Goal: Task Accomplishment & Management: Manage account settings

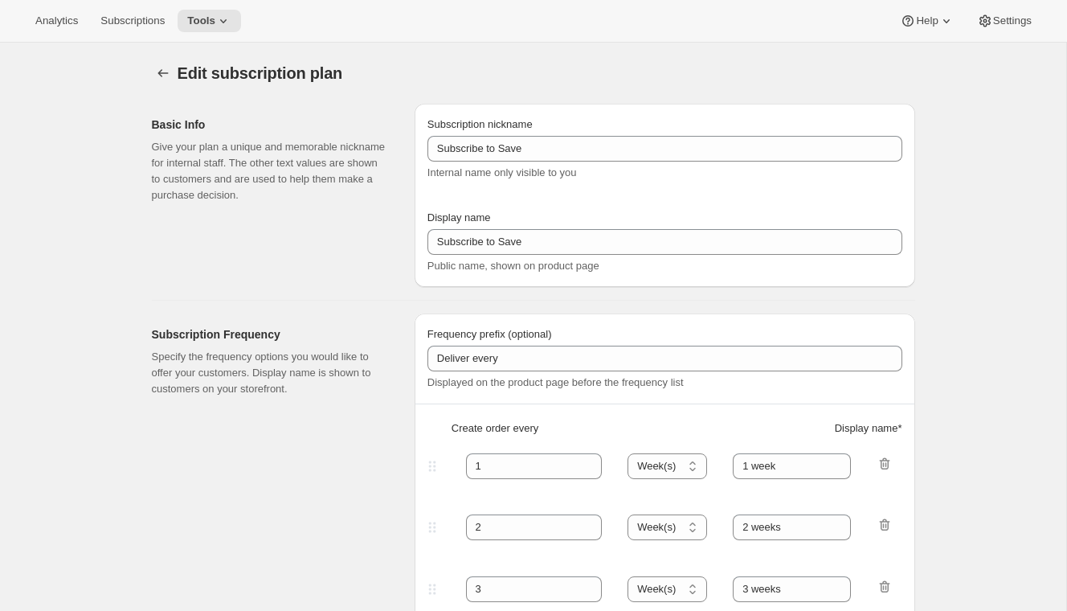
select select "WEEK"
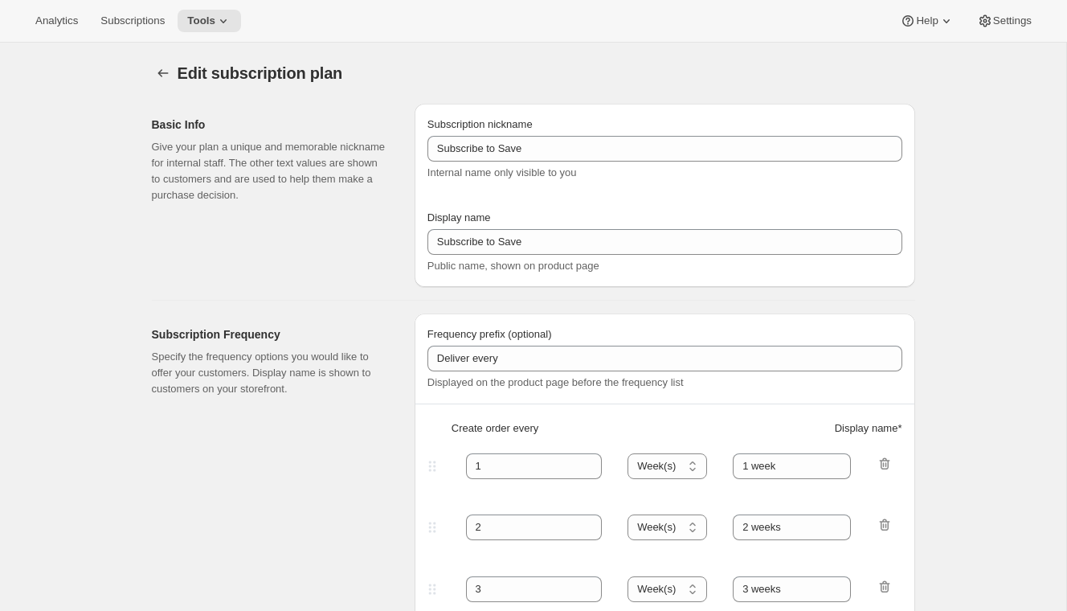
select select "WEEK"
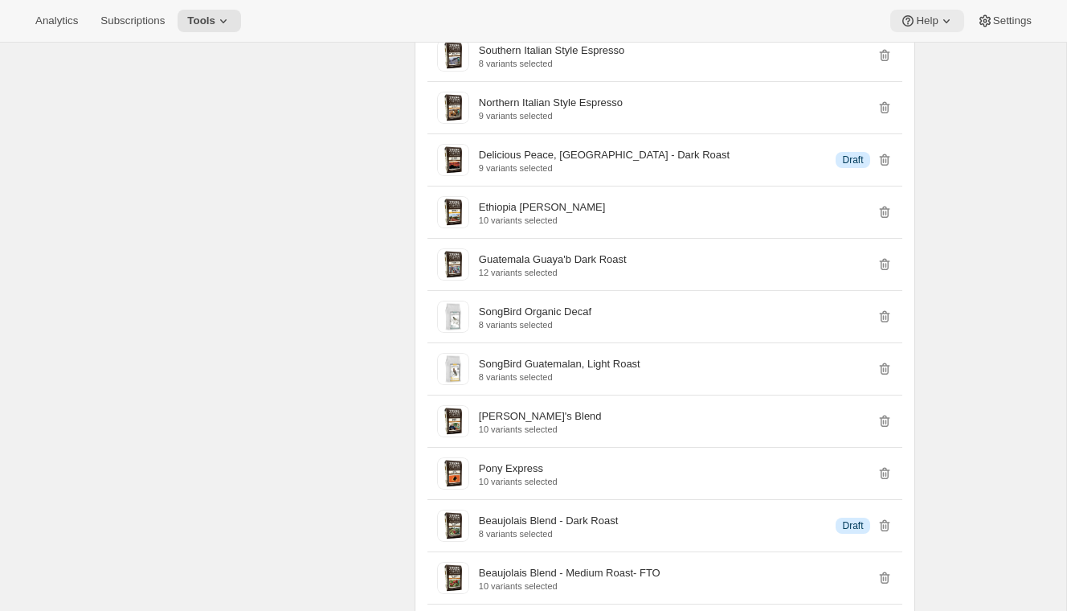
click at [930, 17] on span "Help" at bounding box center [927, 20] width 22 height 13
click at [912, 50] on span "Setup guide" at bounding box center [922, 54] width 55 height 12
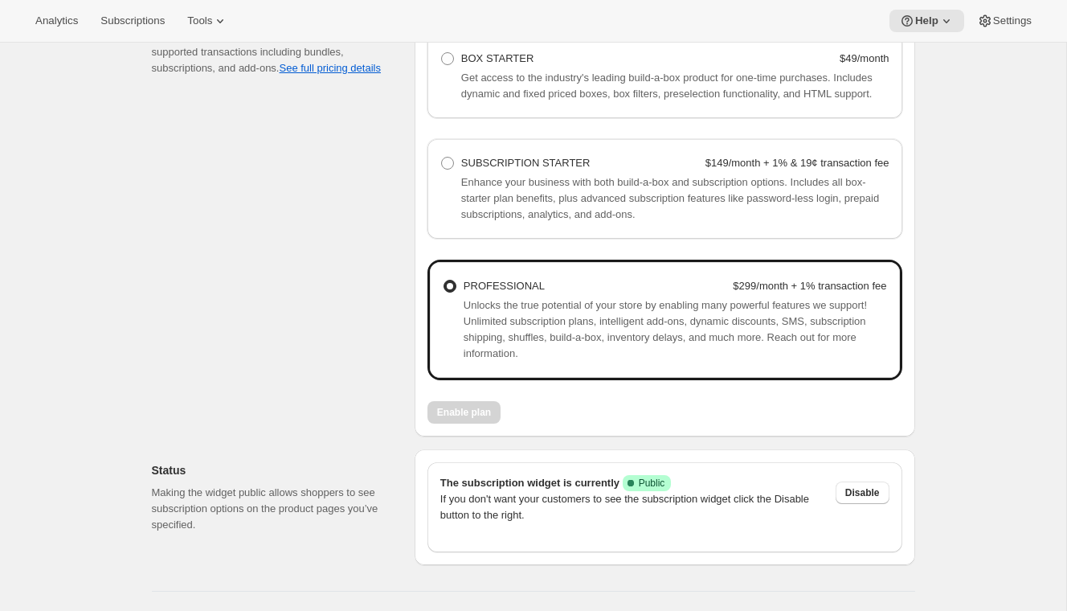
scroll to position [1170, 0]
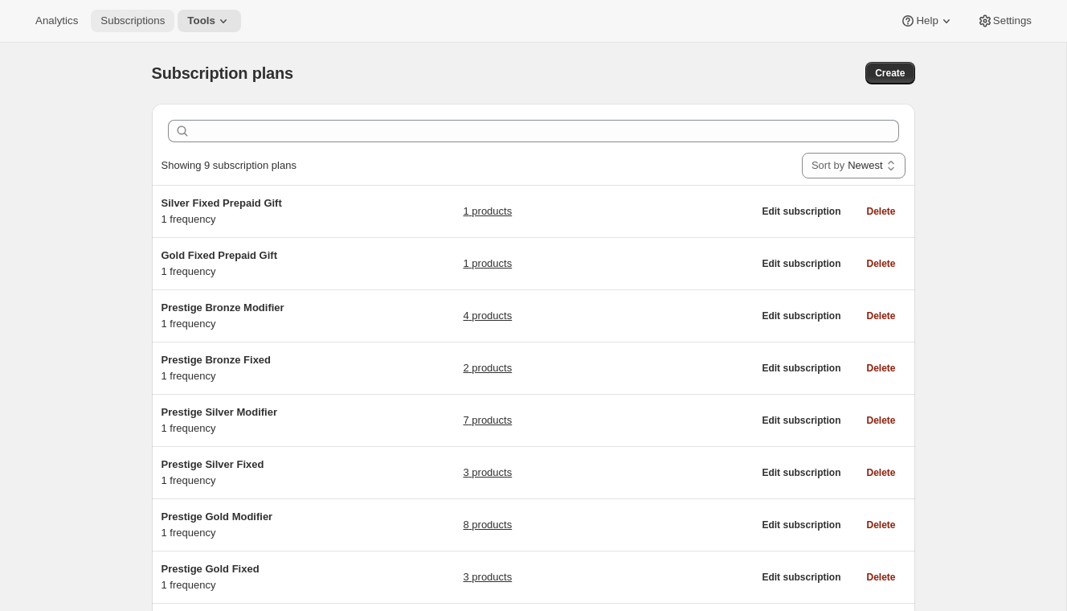
click at [136, 17] on span "Subscriptions" at bounding box center [132, 20] width 64 height 13
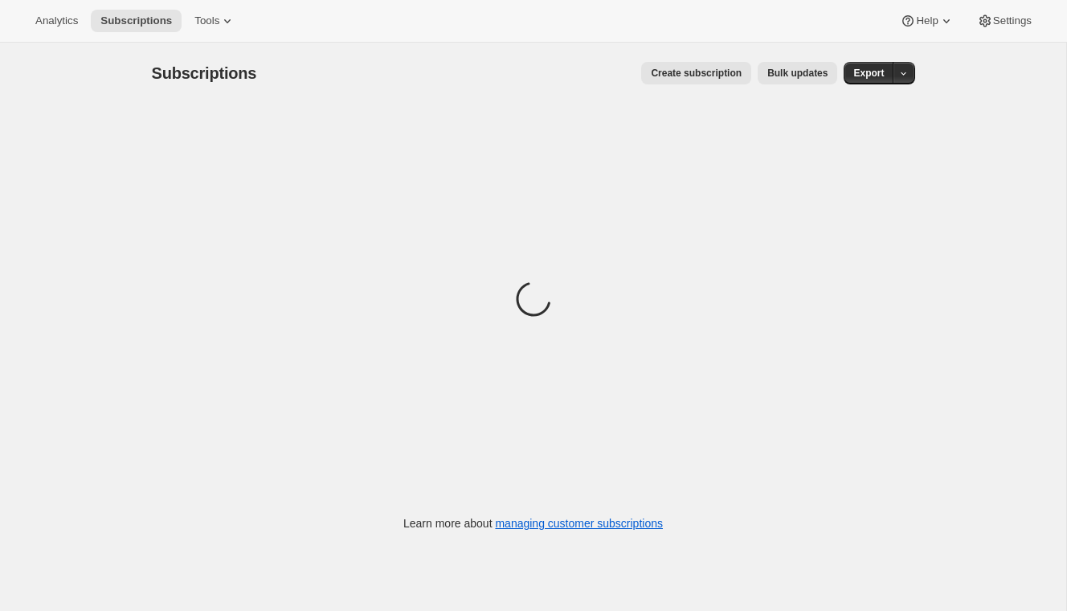
click at [789, 72] on span "Bulk updates" at bounding box center [798, 73] width 60 height 13
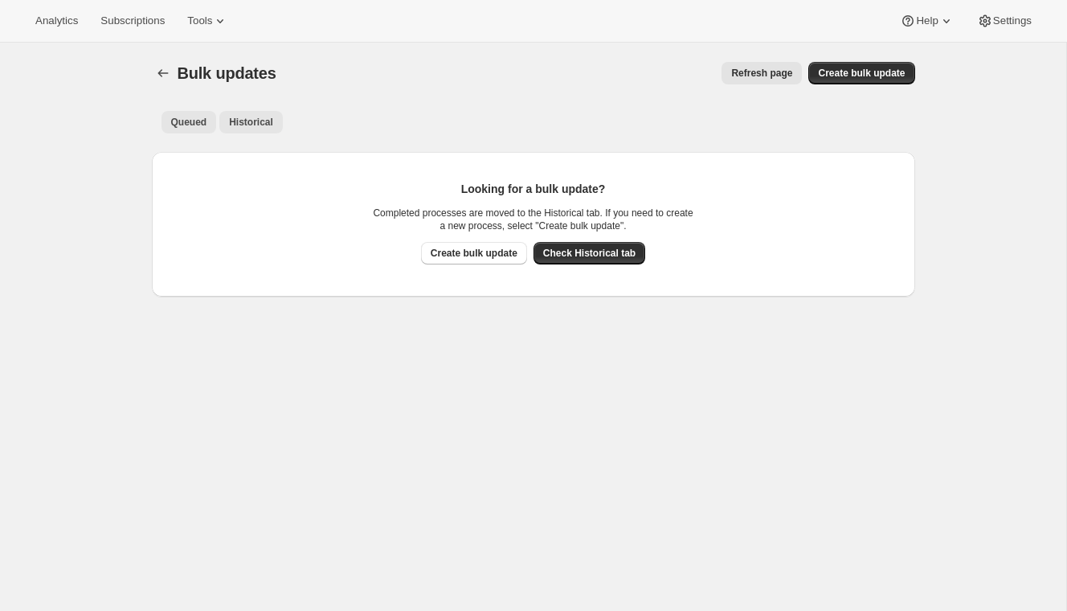
click at [259, 124] on span "Historical" at bounding box center [251, 122] width 44 height 13
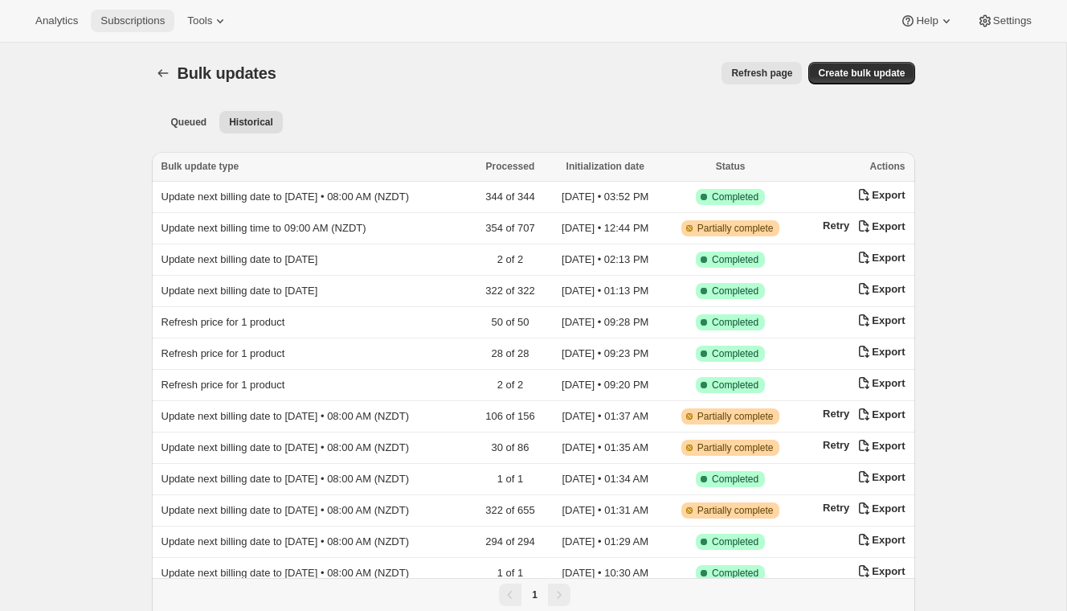
click at [144, 27] on button "Subscriptions" at bounding box center [133, 21] width 84 height 23
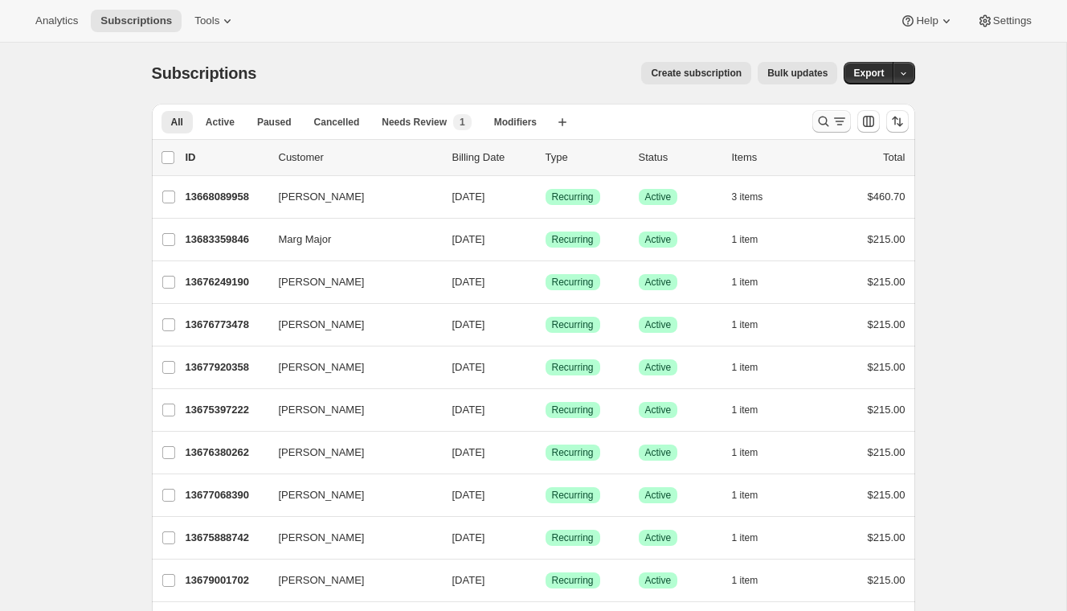
click at [838, 122] on icon "Search and filter results" at bounding box center [840, 121] width 16 height 16
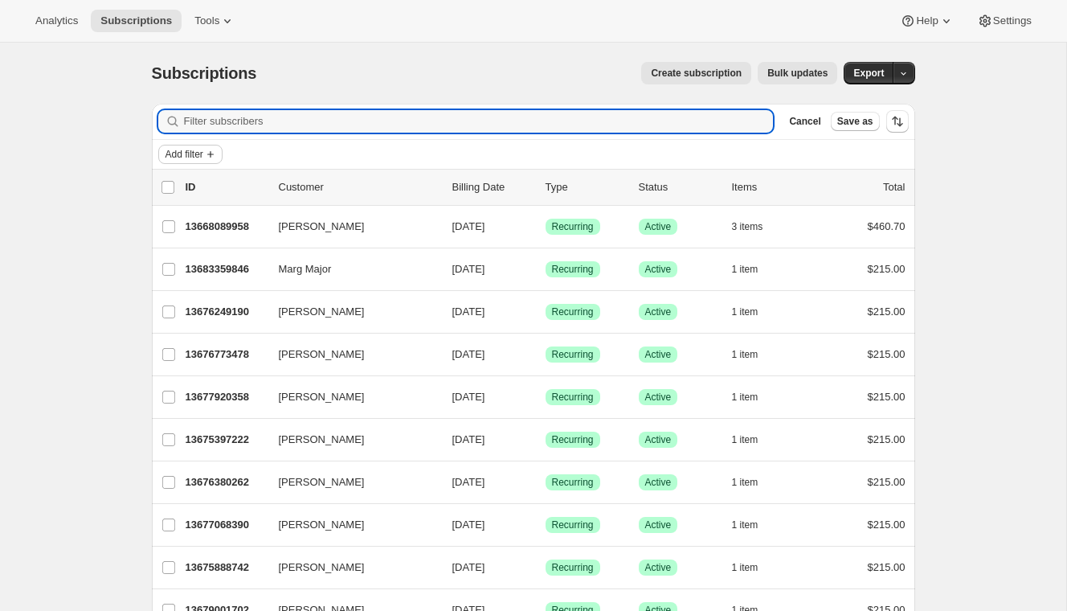
click at [162, 150] on button "Add filter" at bounding box center [190, 154] width 64 height 19
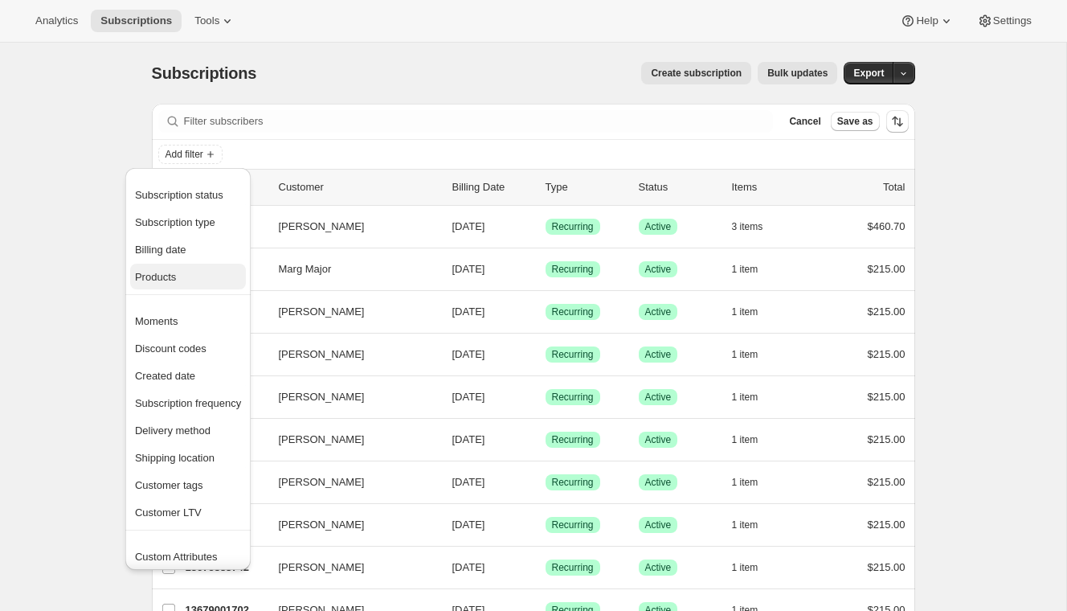
click at [176, 268] on button "Products" at bounding box center [188, 277] width 116 height 26
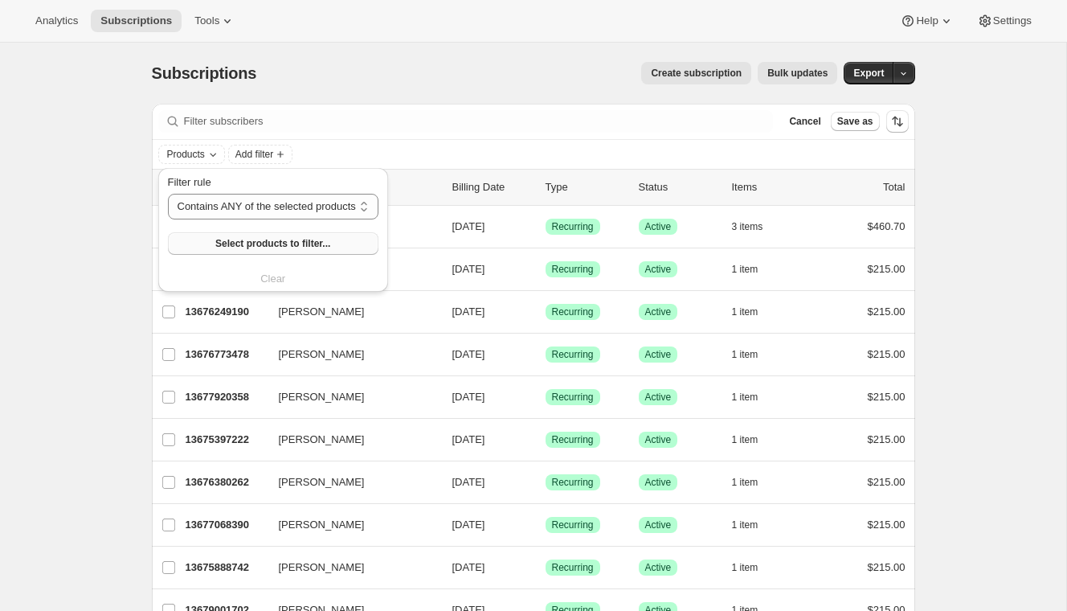
click at [285, 236] on button "Select products to filter..." at bounding box center [273, 243] width 211 height 23
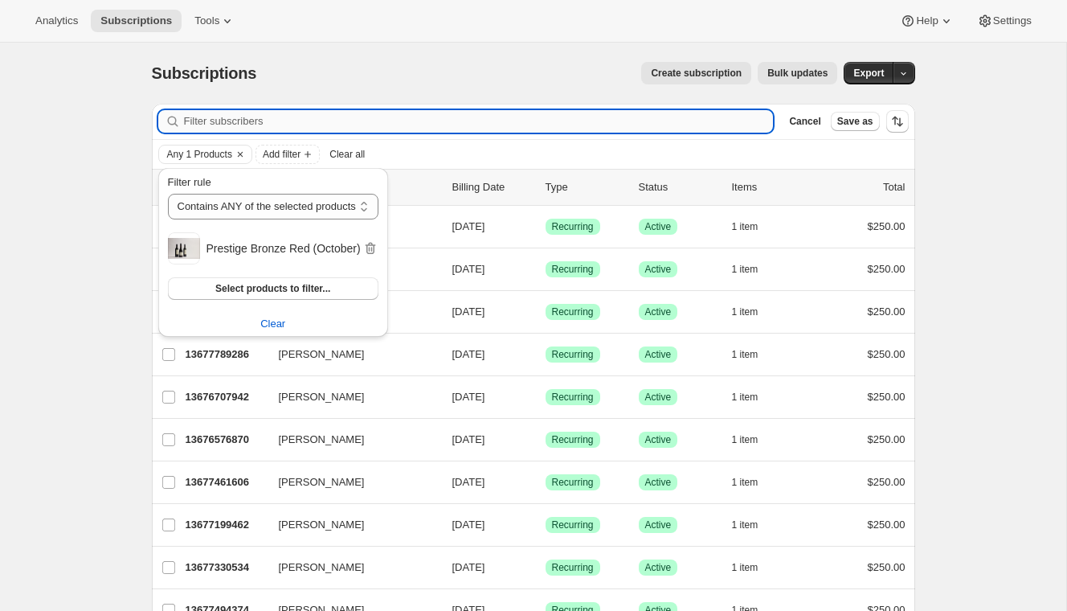
click at [423, 113] on input "Filter subscribers" at bounding box center [479, 121] width 590 height 23
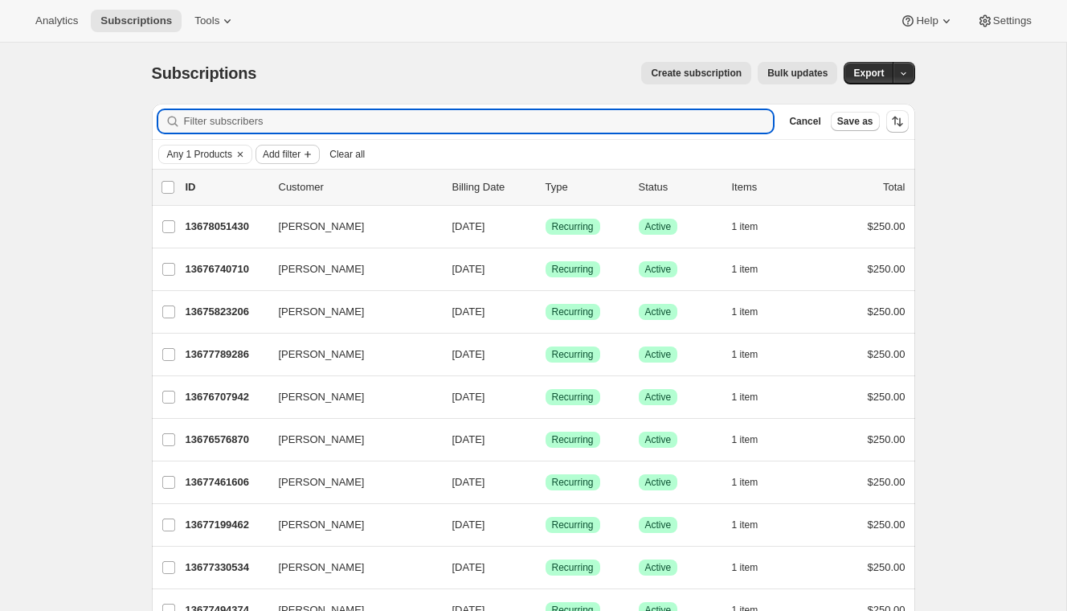
click at [283, 150] on span "Add filter" at bounding box center [282, 154] width 38 height 13
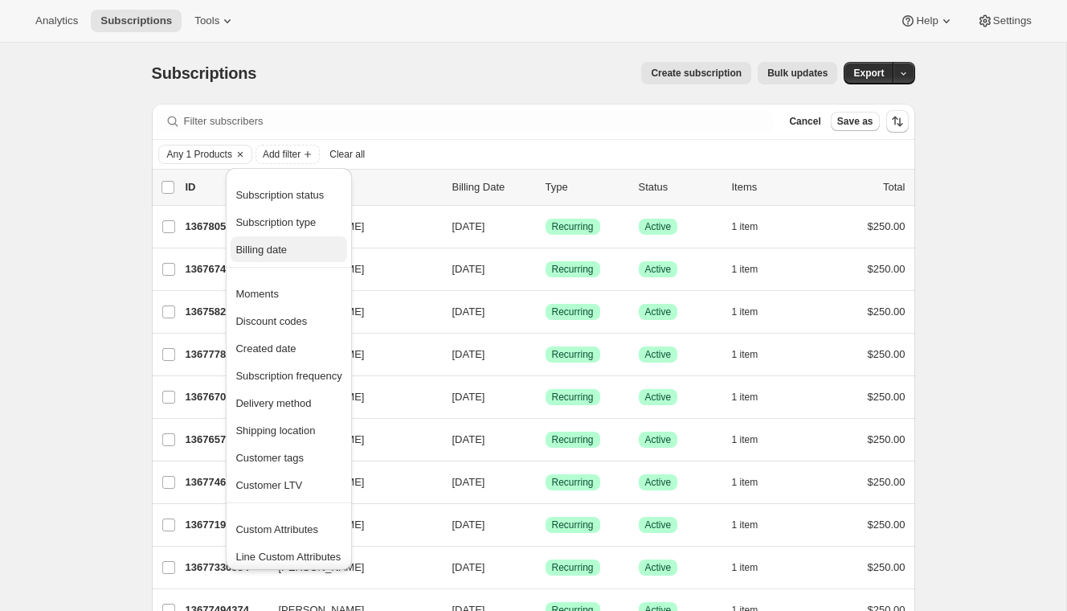
click at [285, 252] on span "Billing date" at bounding box center [261, 250] width 51 height 12
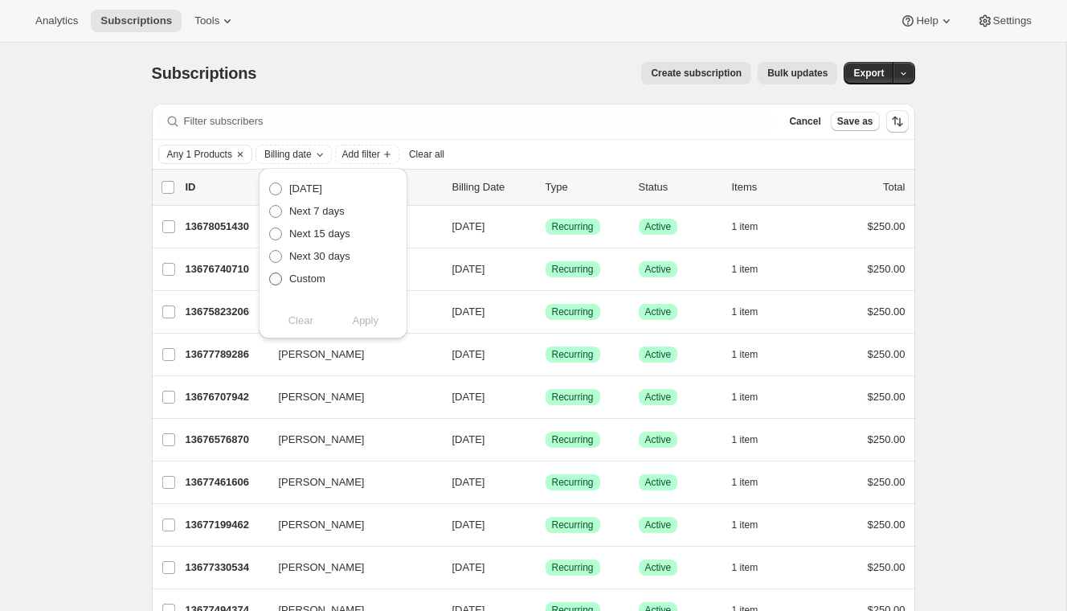
click at [302, 279] on span "Custom" at bounding box center [307, 278] width 36 height 12
click at [270, 273] on input "Custom" at bounding box center [269, 272] width 1 height 1
radio input "true"
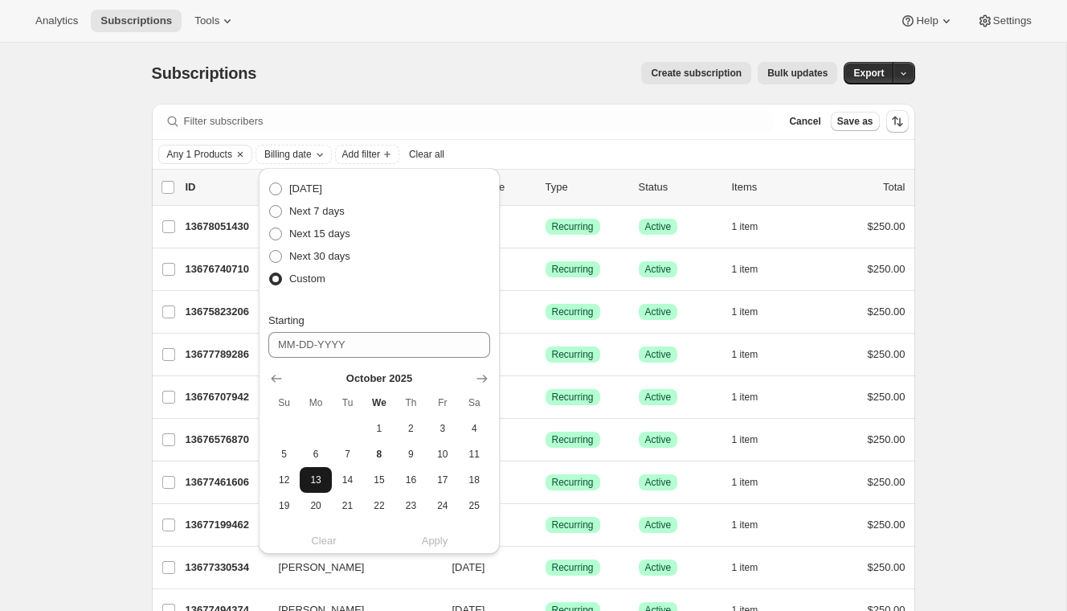
click at [308, 479] on span "13" at bounding box center [315, 479] width 18 height 13
type input "10-13-2025"
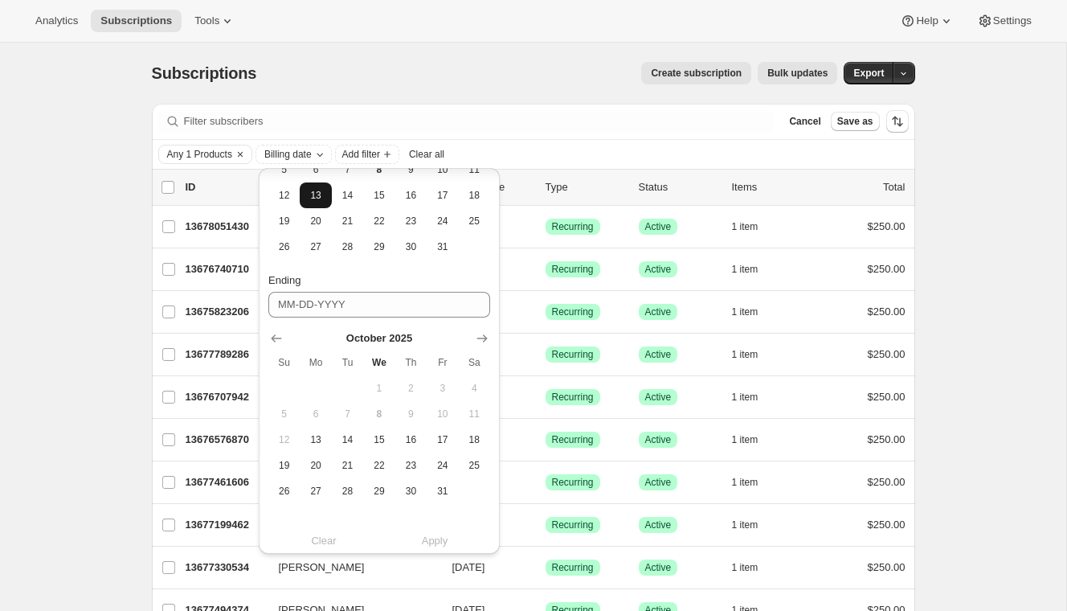
scroll to position [296, 0]
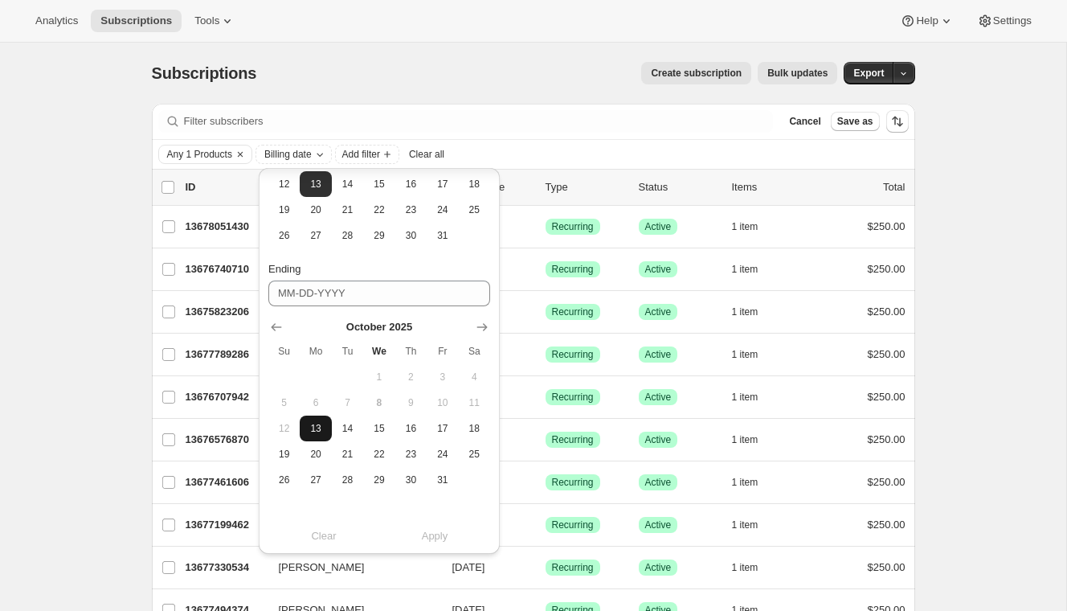
click at [316, 427] on span "13" at bounding box center [315, 428] width 18 height 13
type input "10-13-2025"
click at [442, 547] on button "Apply" at bounding box center [435, 536] width 130 height 26
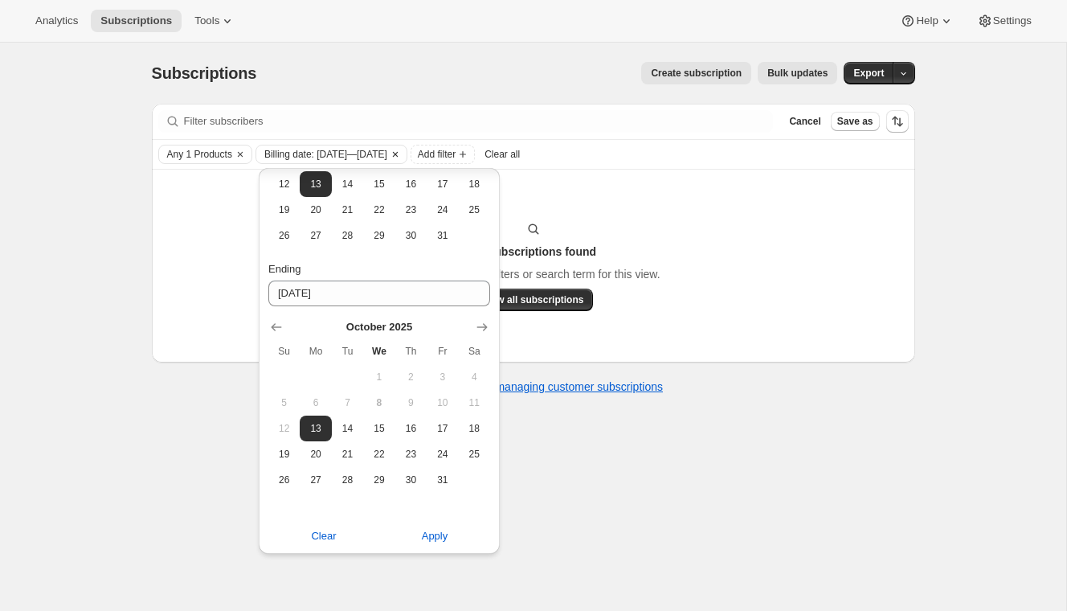
click at [402, 150] on icon "Clear" at bounding box center [395, 154] width 13 height 13
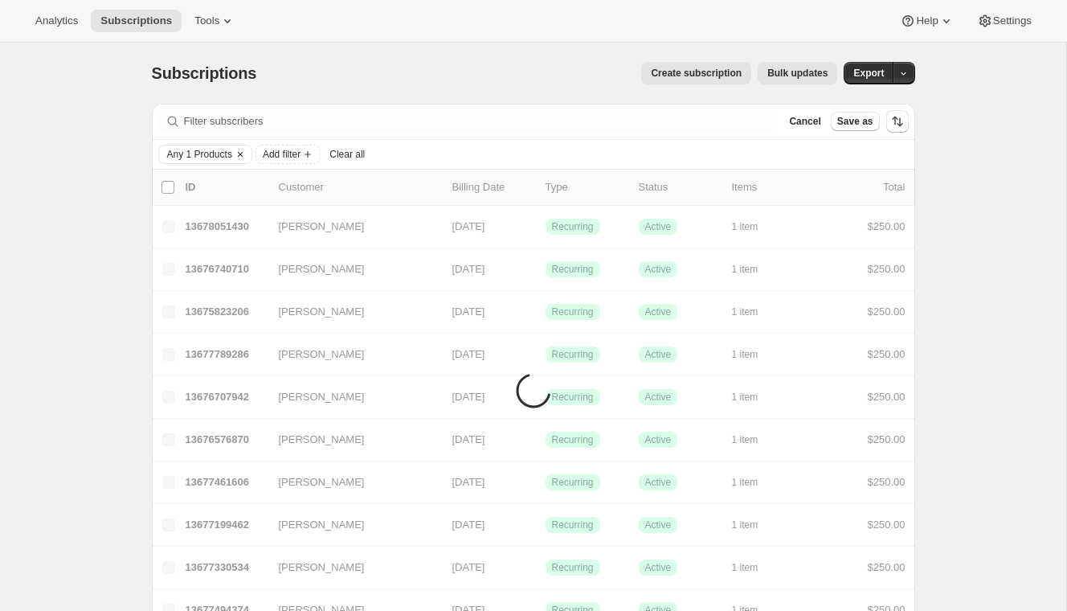
click at [242, 150] on icon "Clear" at bounding box center [240, 154] width 13 height 13
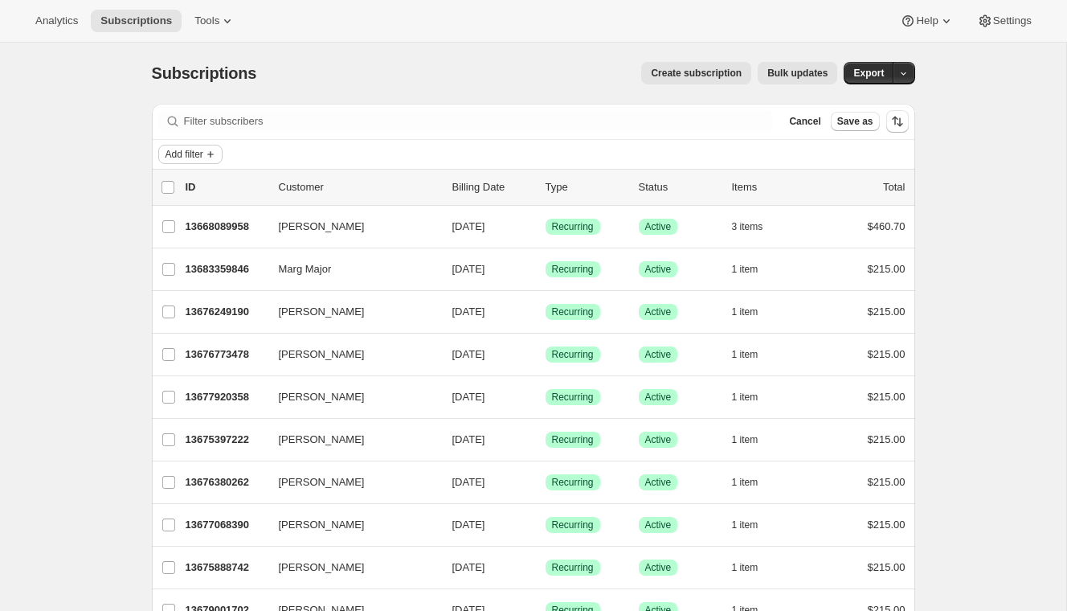
click at [193, 147] on button "Add filter" at bounding box center [190, 154] width 64 height 19
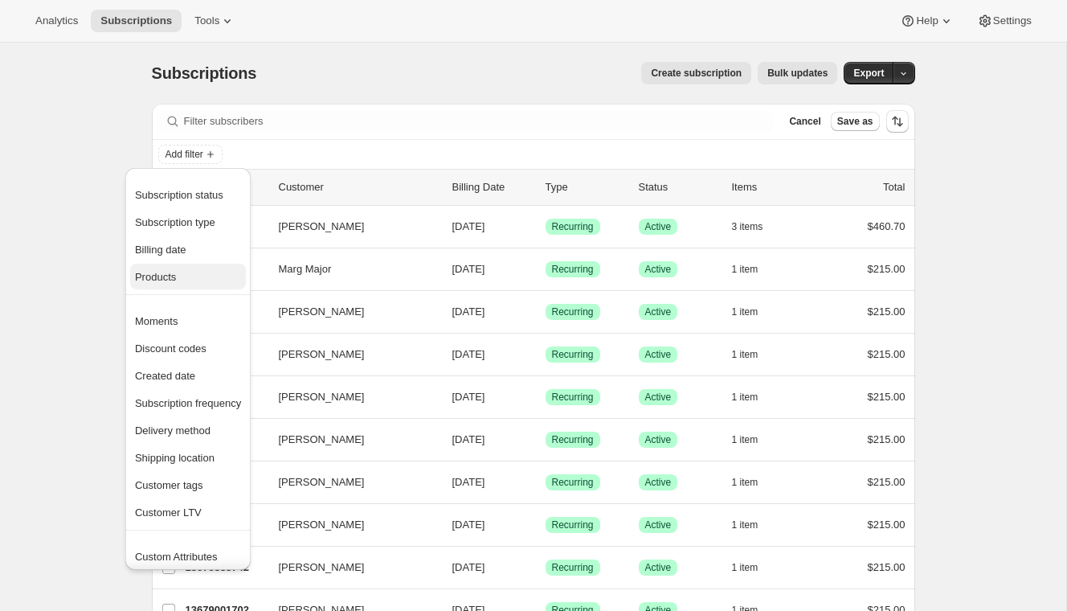
click at [166, 278] on span "Products" at bounding box center [155, 277] width 41 height 12
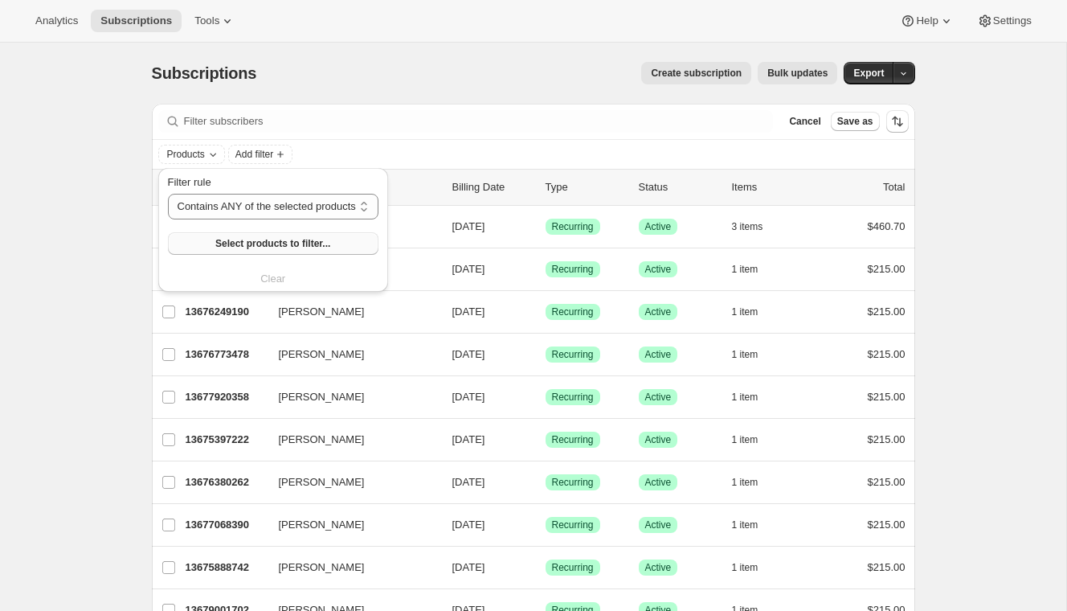
click at [261, 240] on span "Select products to filter..." at bounding box center [272, 243] width 115 height 13
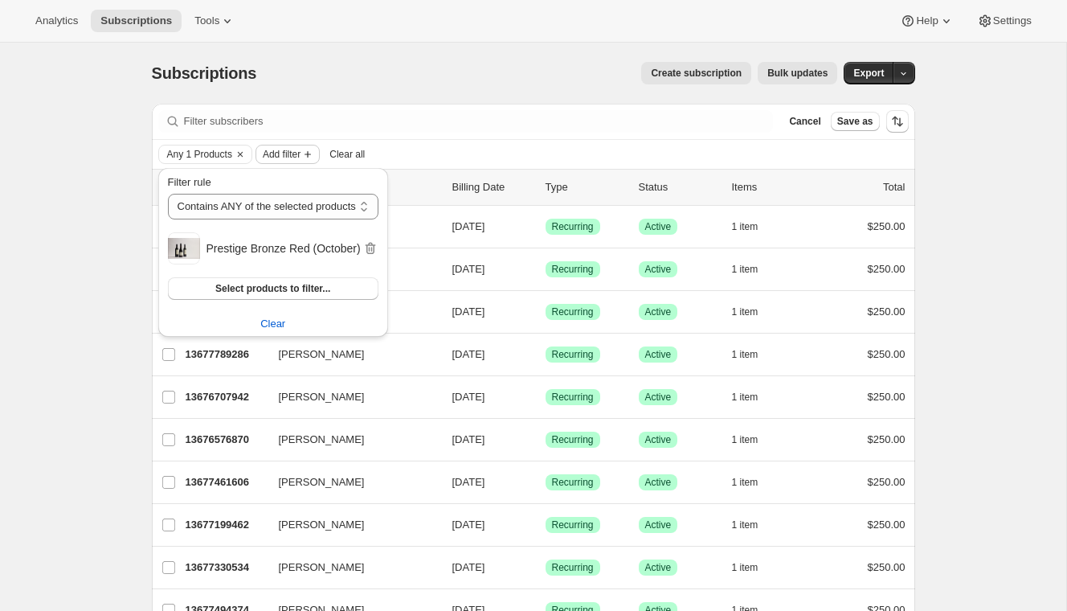
click at [310, 150] on icon "Add filter" at bounding box center [307, 154] width 13 height 13
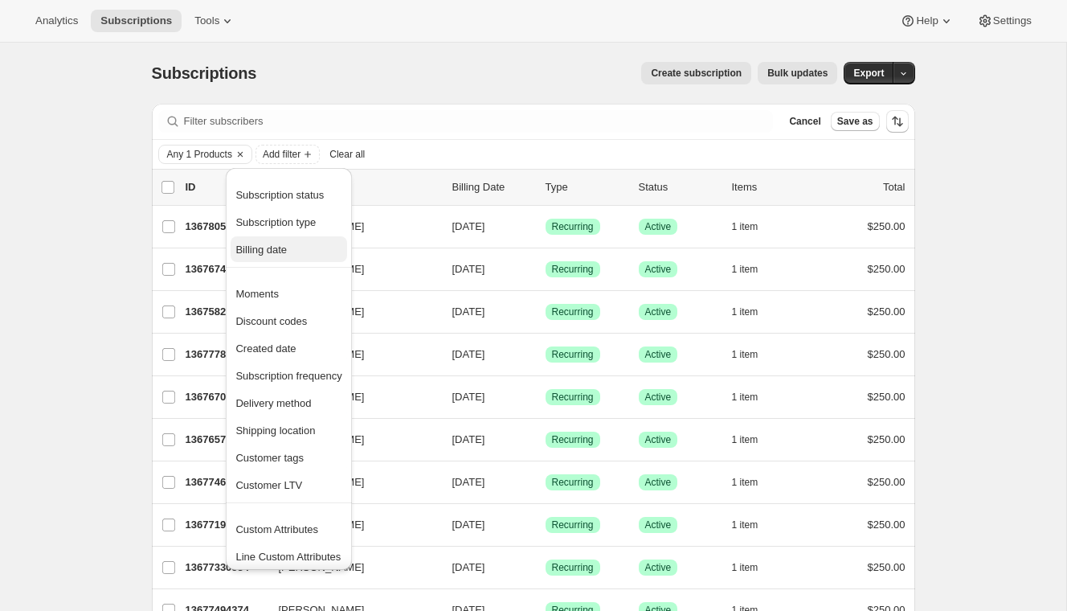
click at [275, 252] on span "Billing date" at bounding box center [261, 250] width 51 height 12
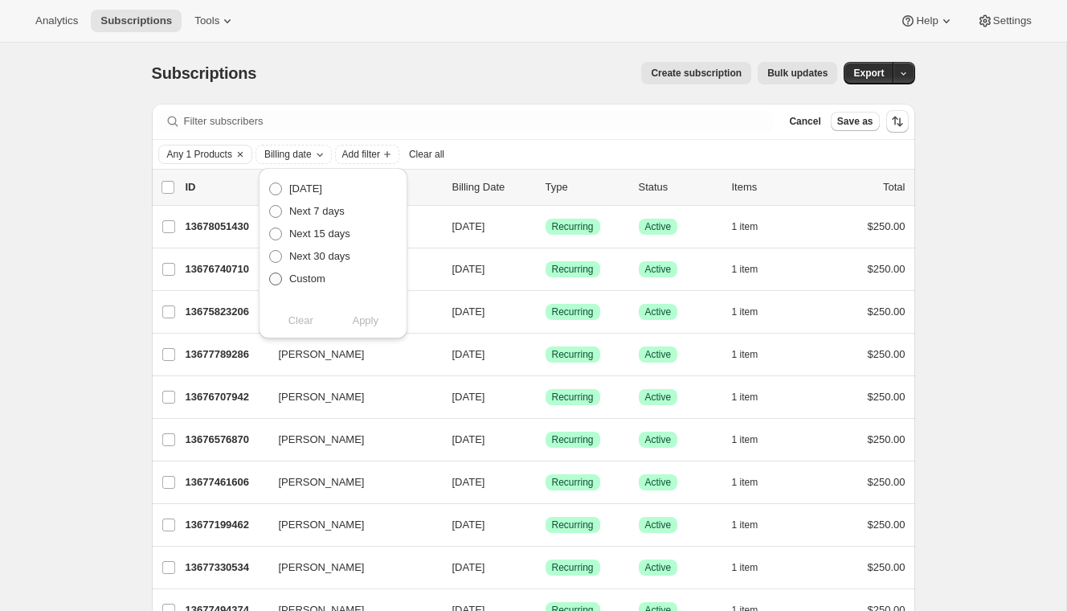
click at [299, 274] on span "Custom" at bounding box center [307, 278] width 36 height 12
click at [270, 273] on input "Custom" at bounding box center [269, 272] width 1 height 1
radio input "true"
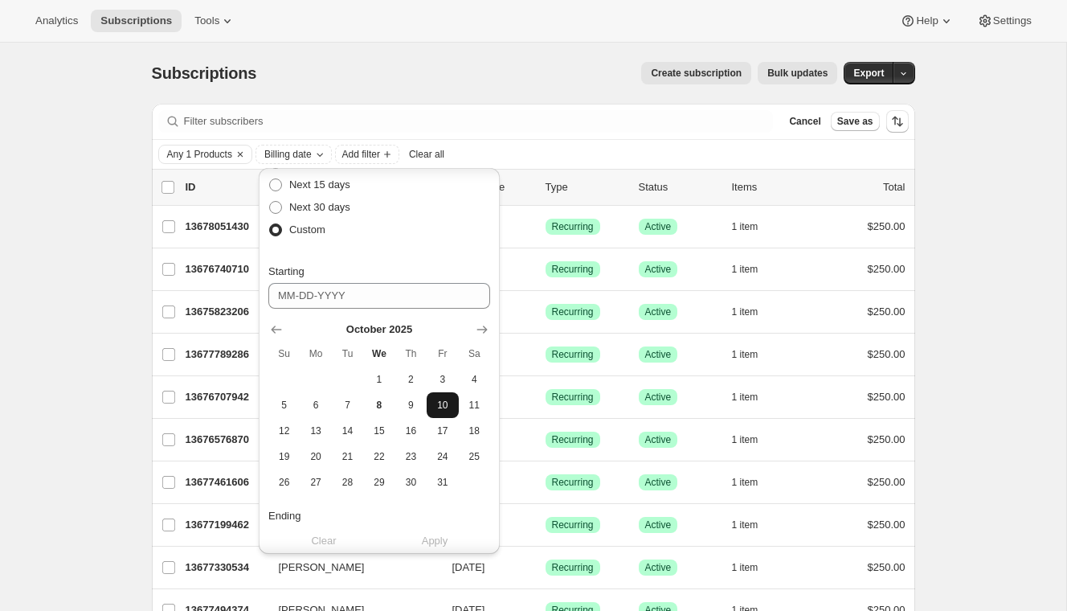
scroll to position [51, 0]
click at [316, 422] on span "13" at bounding box center [315, 428] width 18 height 13
type input "10-13-2025"
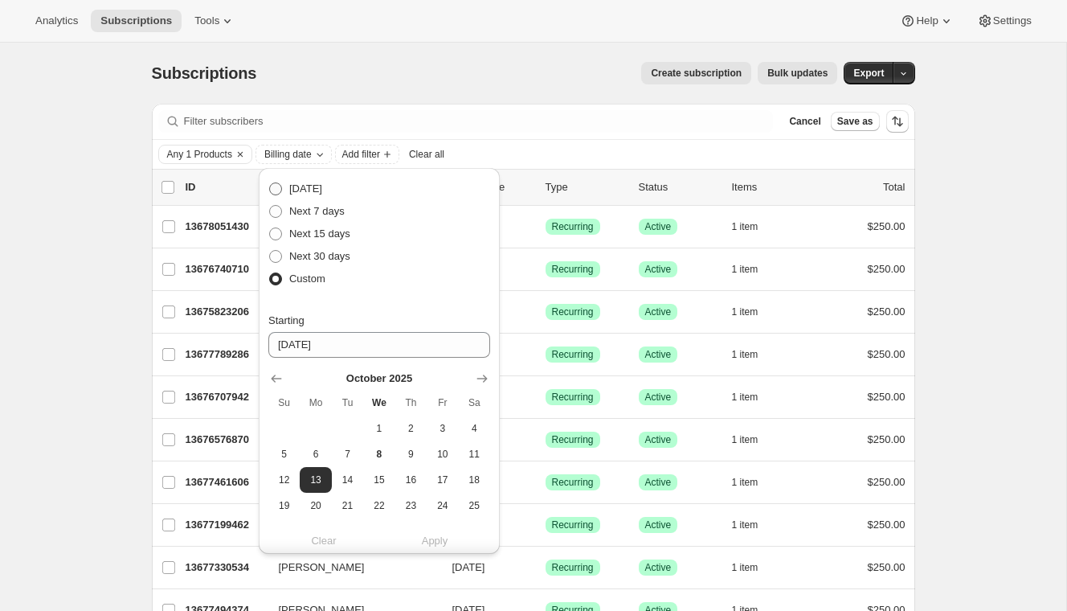
click at [316, 191] on span "Today" at bounding box center [305, 188] width 33 height 12
click at [270, 183] on input "Today" at bounding box center [269, 182] width 1 height 1
radio input "true"
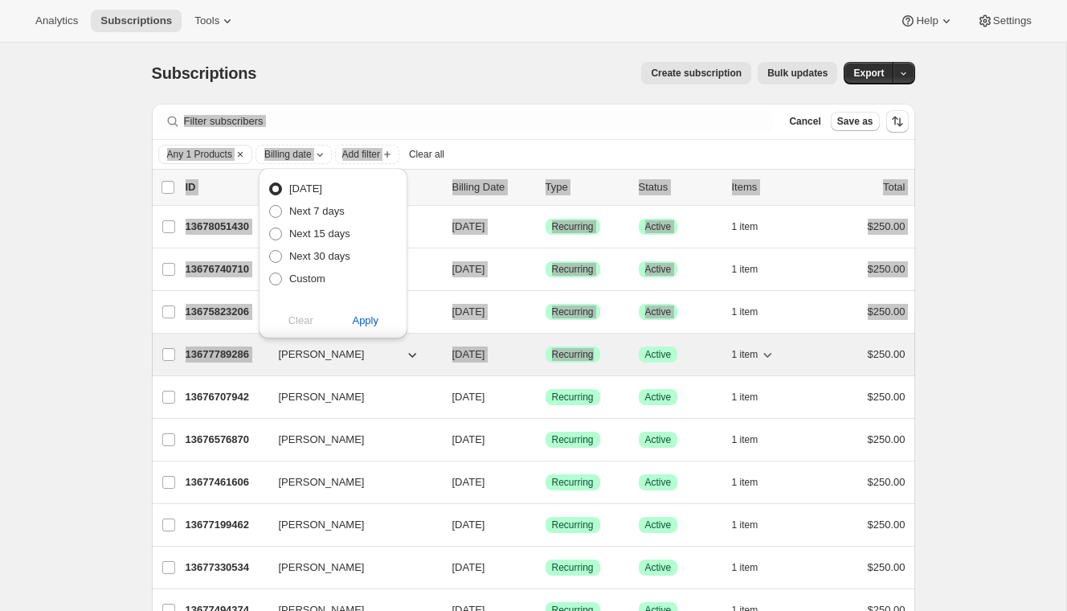
drag, startPoint x: 388, startPoint y: 258, endPoint x: 535, endPoint y: 358, distance: 177.0
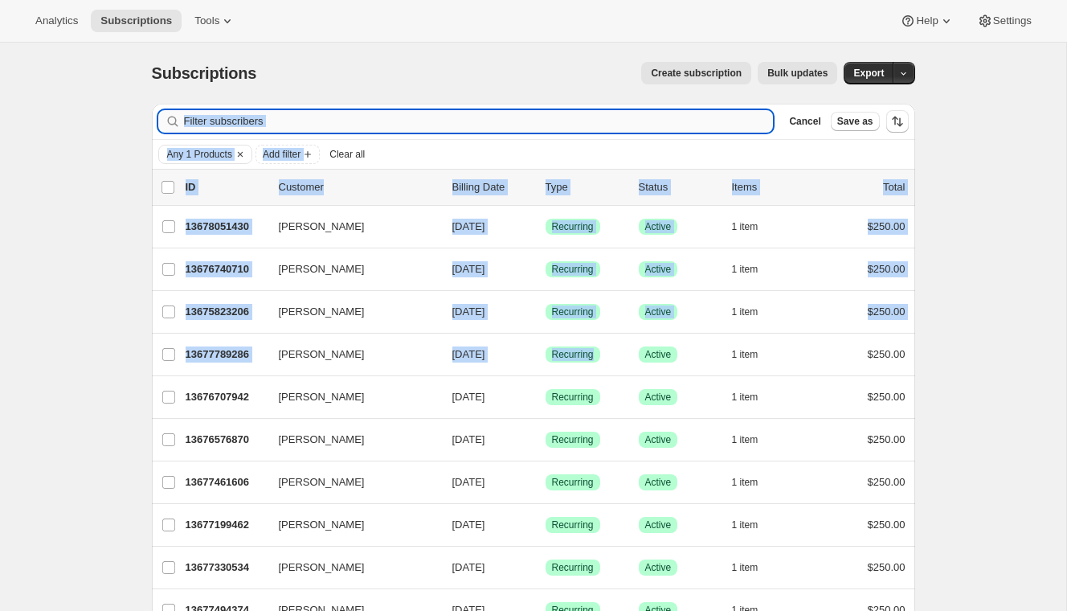
click at [312, 129] on input "Filter subscribers" at bounding box center [479, 121] width 590 height 23
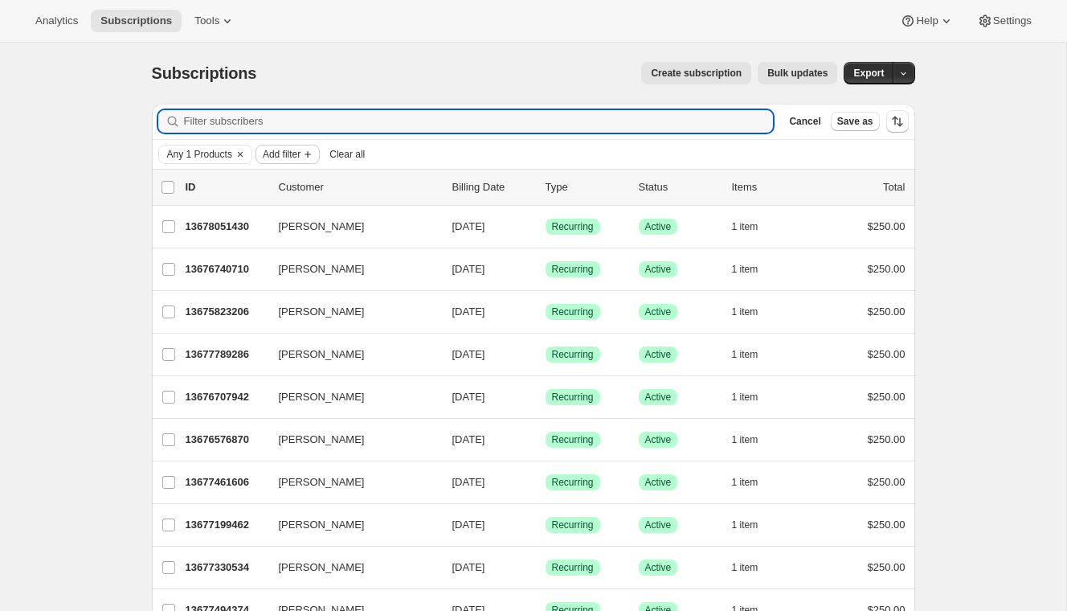
click at [301, 151] on span "Add filter" at bounding box center [282, 154] width 38 height 13
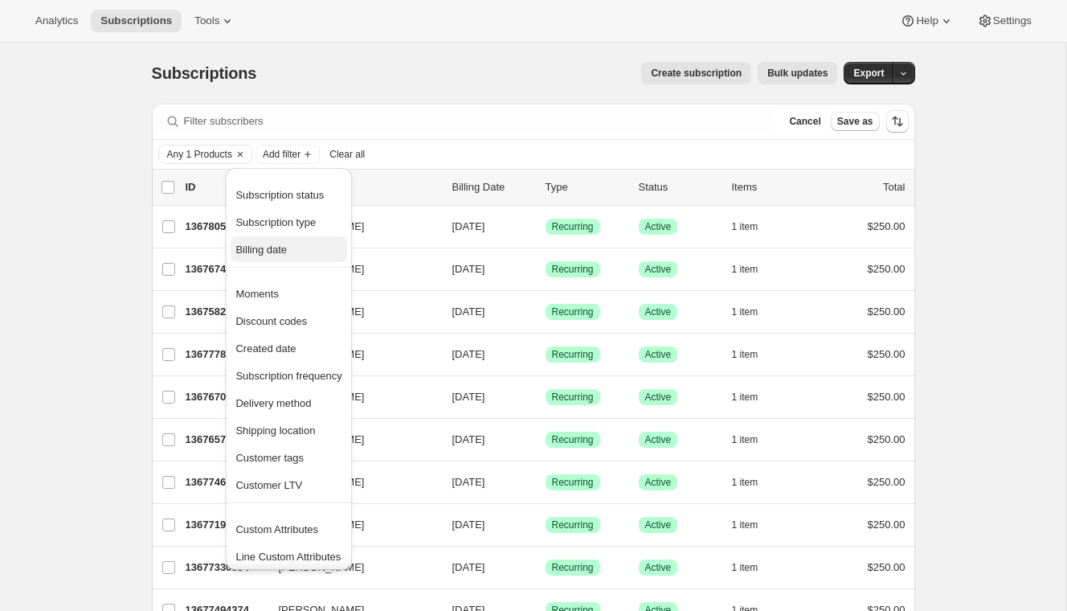
click at [280, 251] on span "Billing date" at bounding box center [261, 250] width 51 height 12
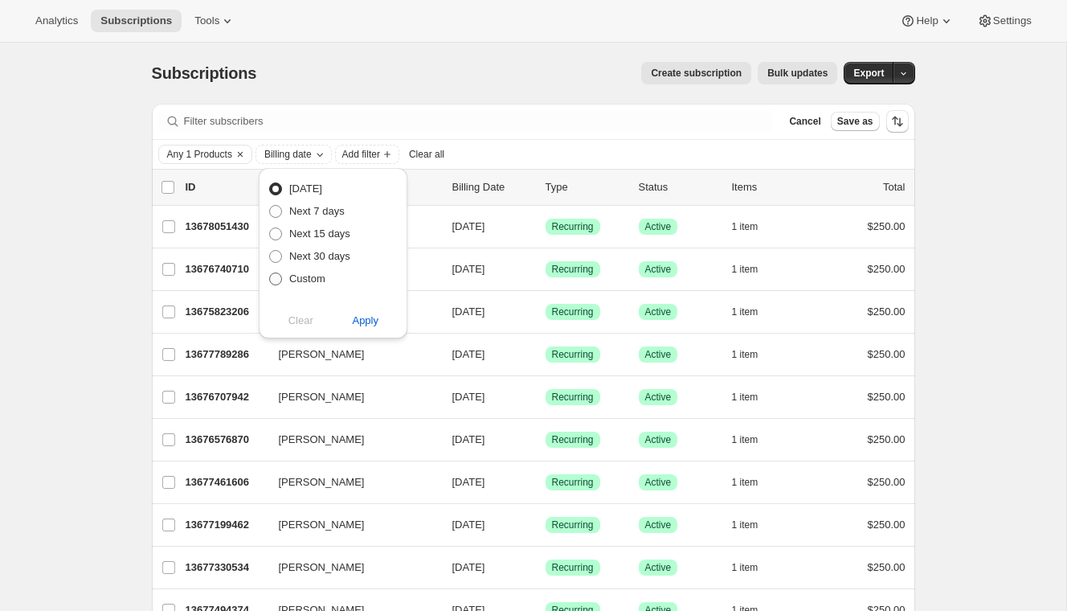
click at [303, 278] on span "Custom" at bounding box center [307, 278] width 36 height 12
click at [270, 273] on input "Custom" at bounding box center [269, 272] width 1 height 1
radio input "true"
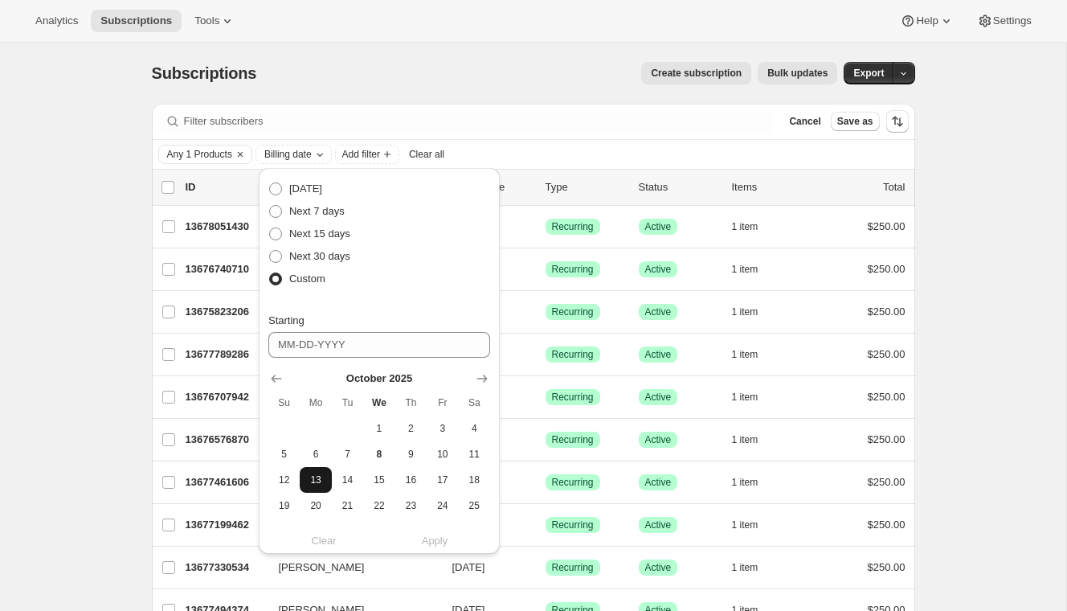
click at [305, 474] on button "13" at bounding box center [315, 480] width 31 height 26
type input "10-13-2025"
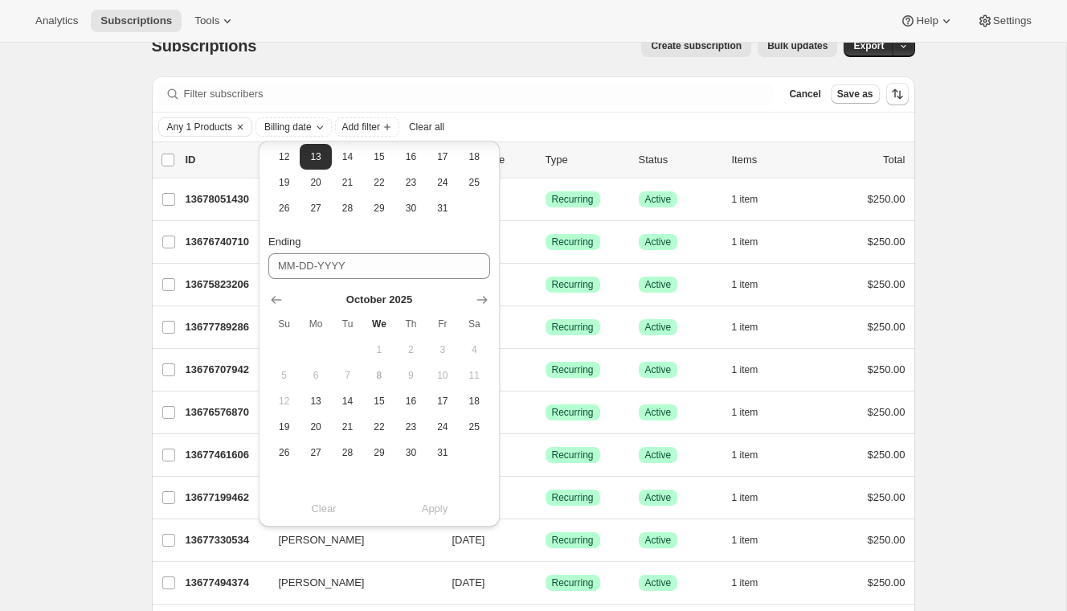
scroll to position [28, 0]
click at [321, 398] on span "13" at bounding box center [315, 400] width 18 height 13
type input "10-13-2025"
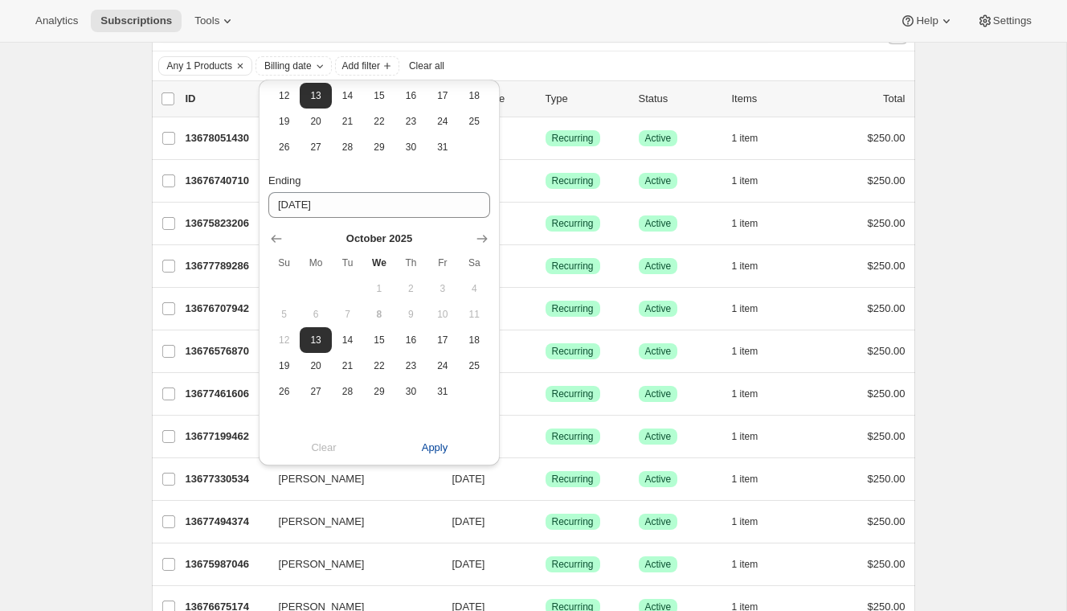
scroll to position [112, 0]
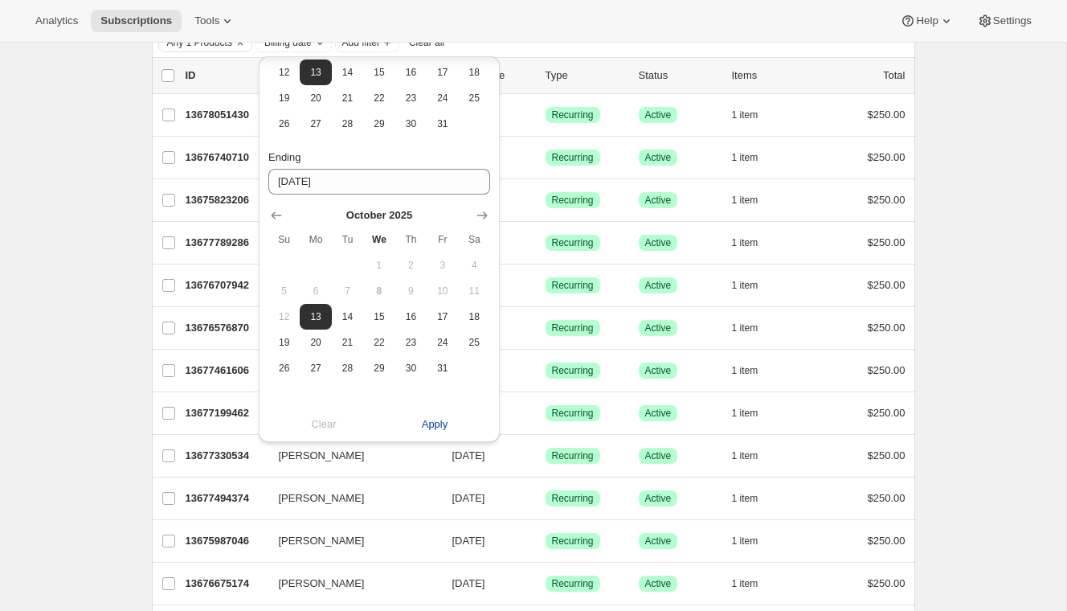
click at [435, 428] on span "Apply" at bounding box center [435, 424] width 27 height 16
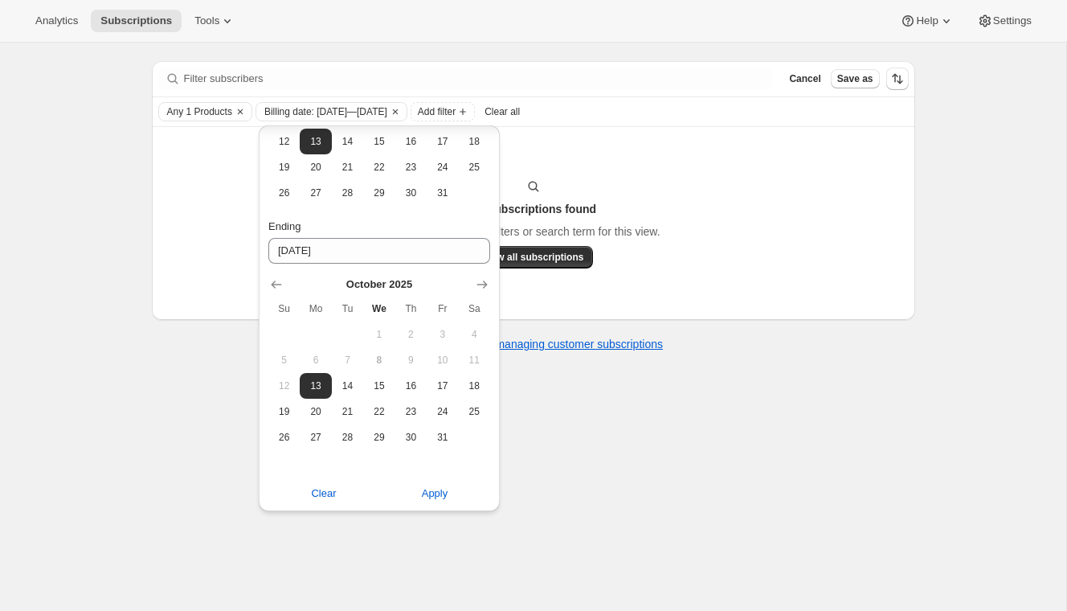
click at [510, 29] on div "Analytics Subscriptions Tools Help Settings" at bounding box center [533, 21] width 1067 height 43
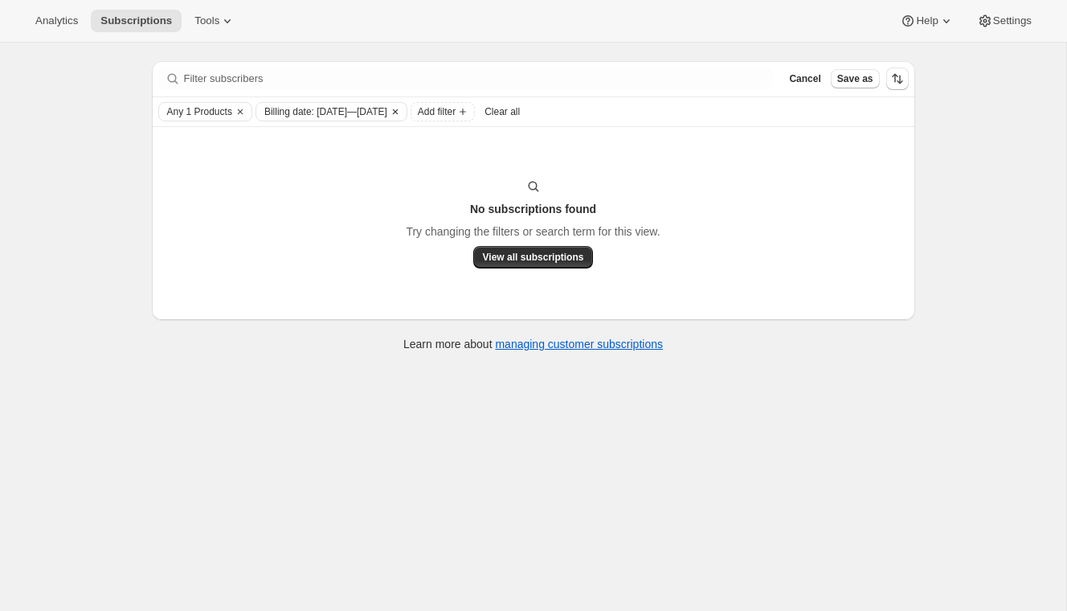
click at [362, 106] on span "Billing date: Oct 13, 2025—Oct 13, 2025" at bounding box center [325, 111] width 123 height 13
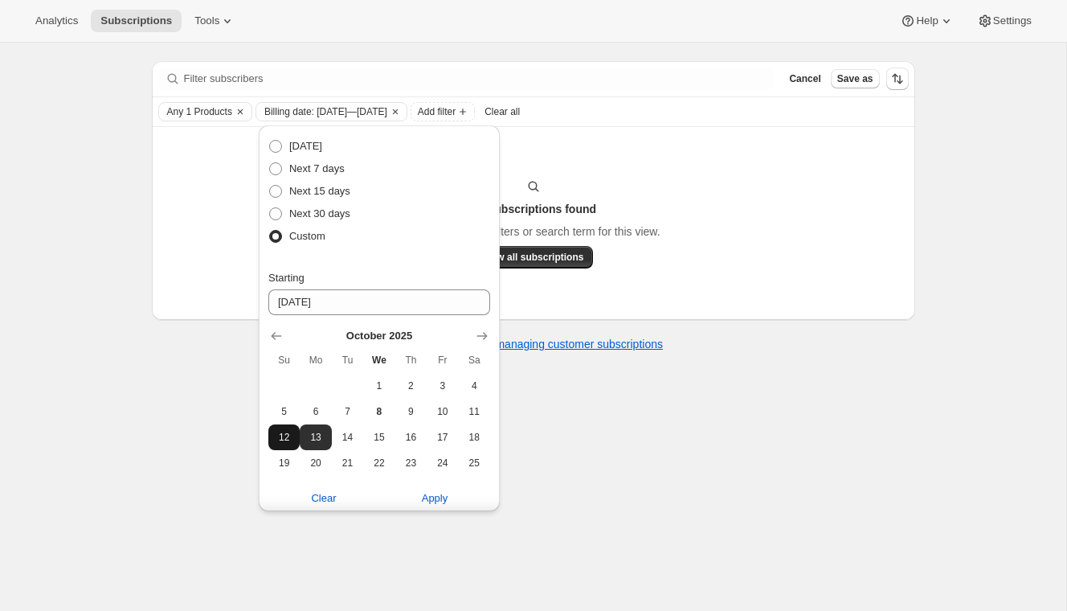
click at [274, 440] on button "12" at bounding box center [283, 437] width 31 height 26
type input "10-12-2025"
type input "10-14-2025"
click at [424, 495] on span "Apply" at bounding box center [435, 498] width 27 height 16
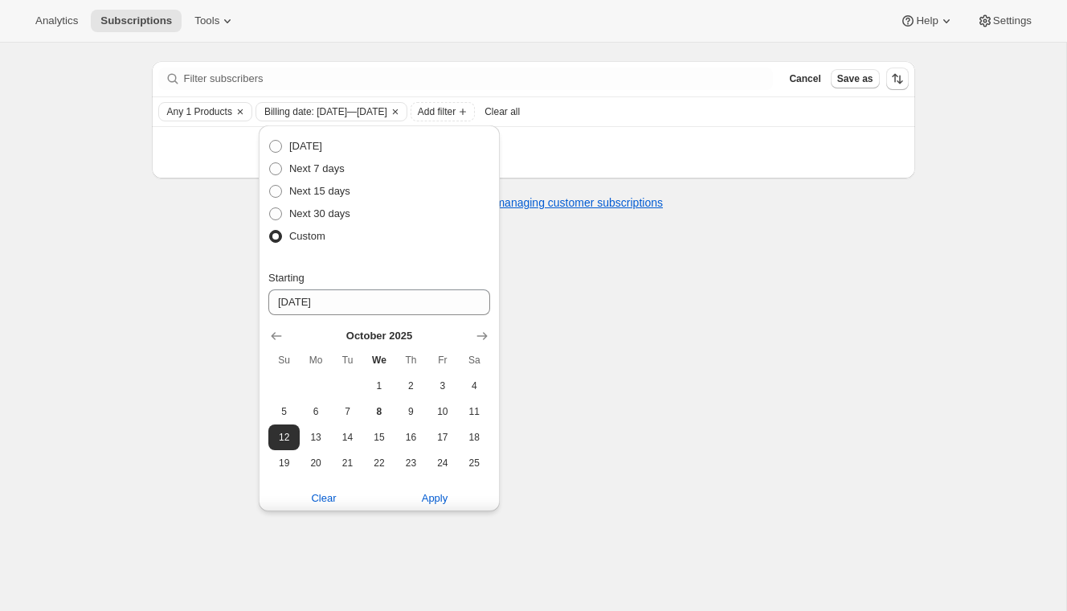
click at [606, 259] on div "Subscriptions. This page is ready Subscriptions Create subscription Bulk update…" at bounding box center [533, 305] width 1067 height 611
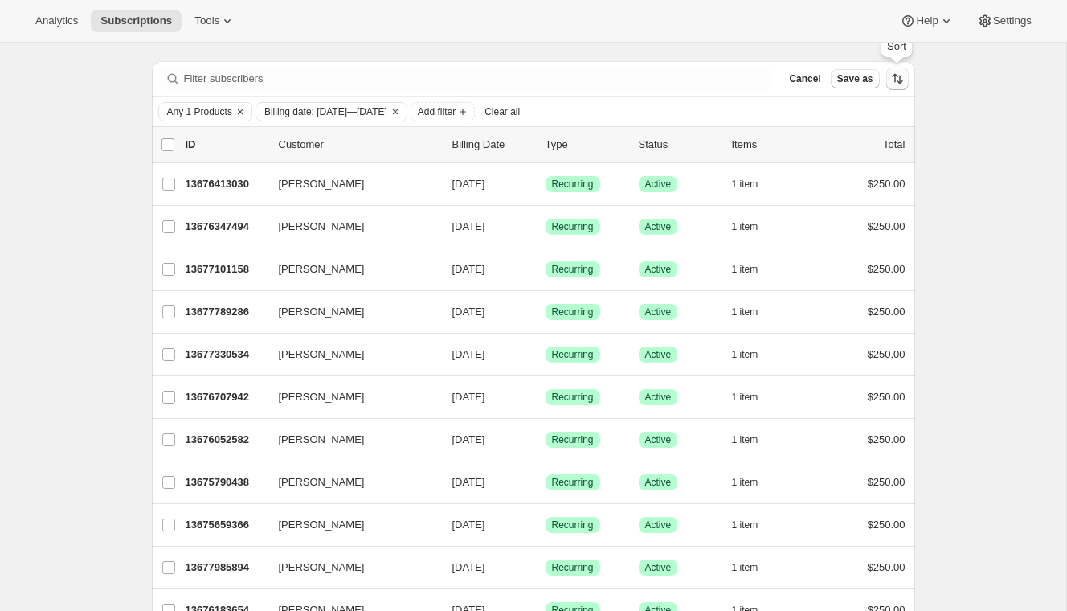
scroll to position [0, 0]
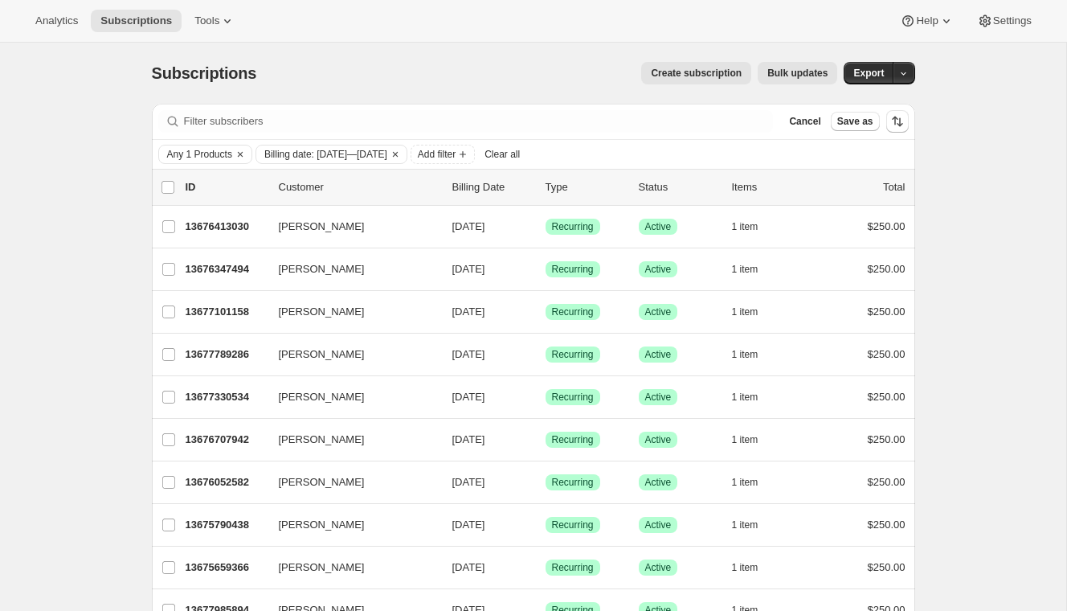
click at [796, 71] on span "Bulk updates" at bounding box center [798, 73] width 60 height 13
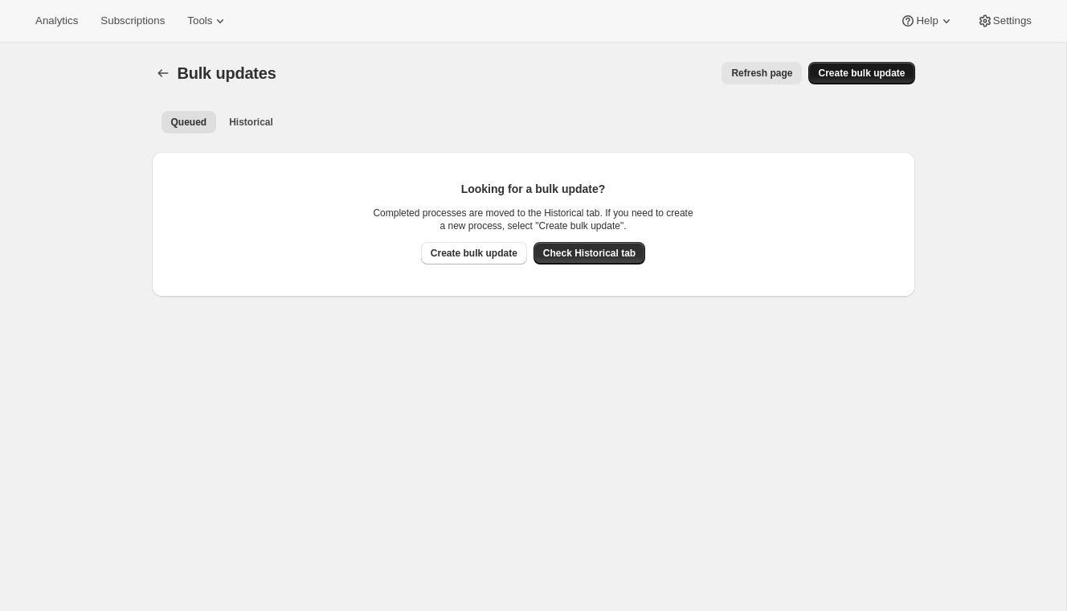
click at [859, 76] on span "Create bulk update" at bounding box center [861, 73] width 87 height 13
select select "13"
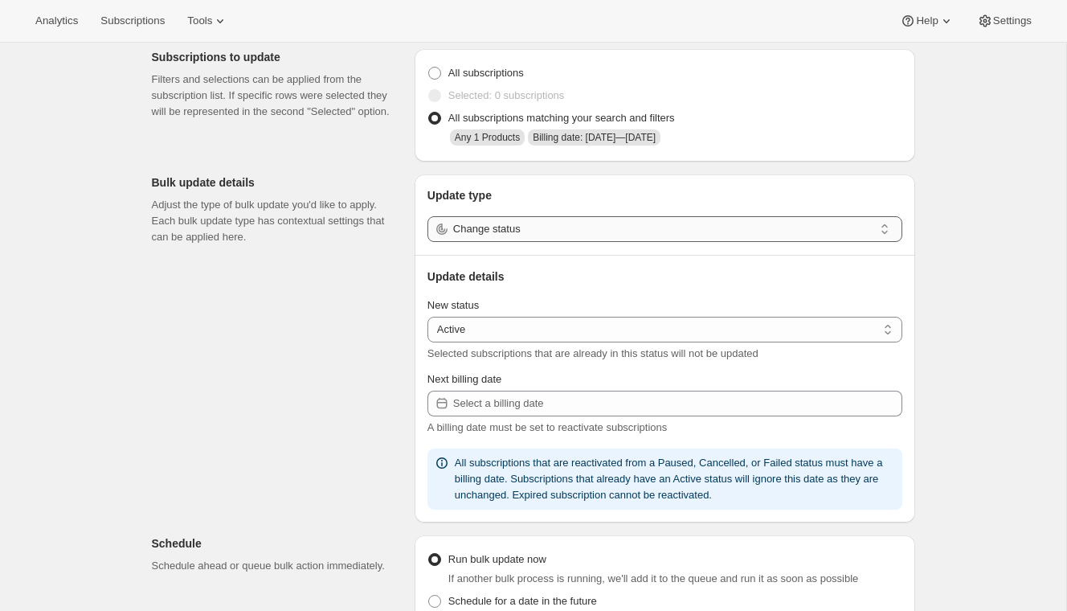
scroll to position [69, 0]
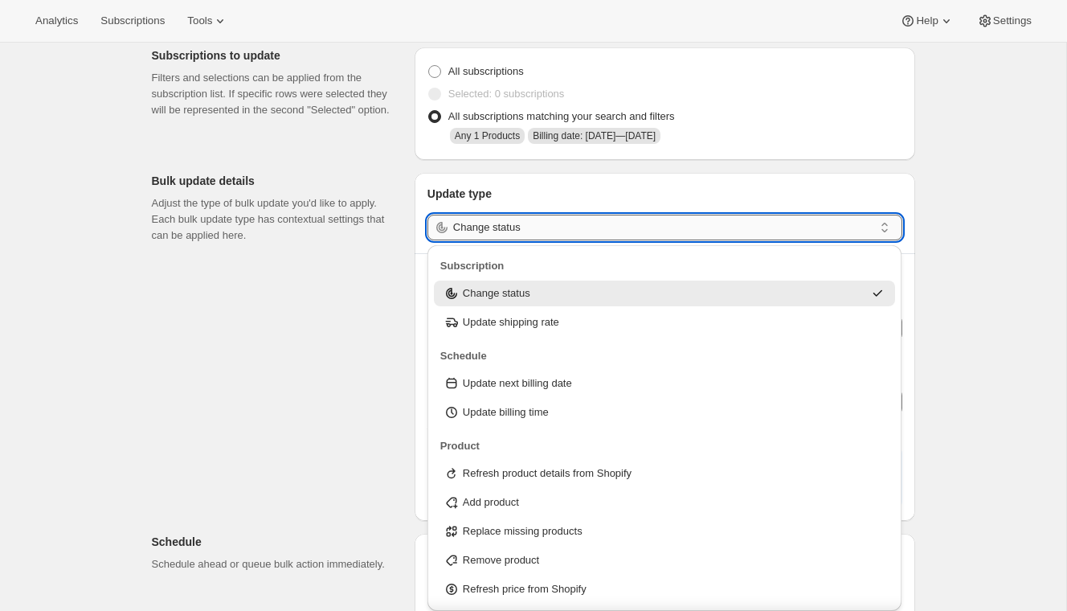
click at [670, 232] on input "Change status" at bounding box center [663, 228] width 420 height 26
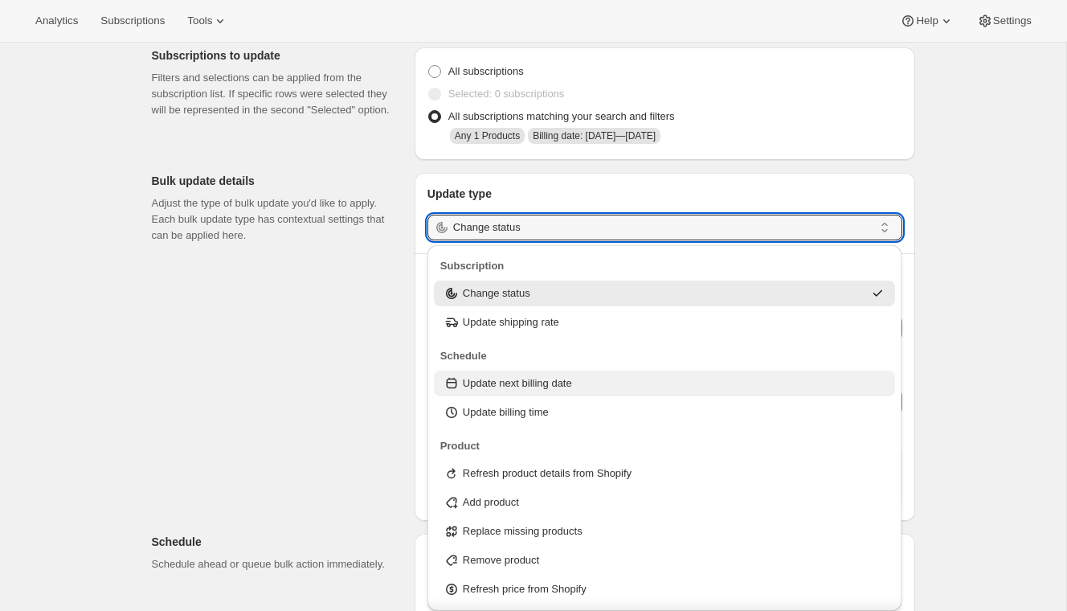
click at [543, 391] on div "Update next billing date" at bounding box center [665, 384] width 462 height 26
type input "Update next billing date"
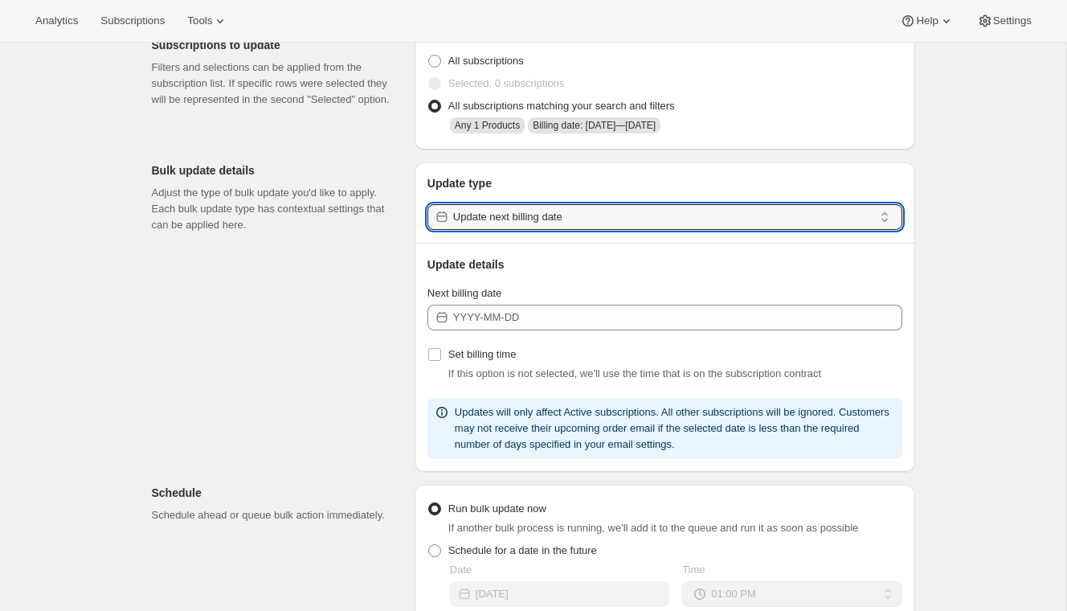
scroll to position [81, 0]
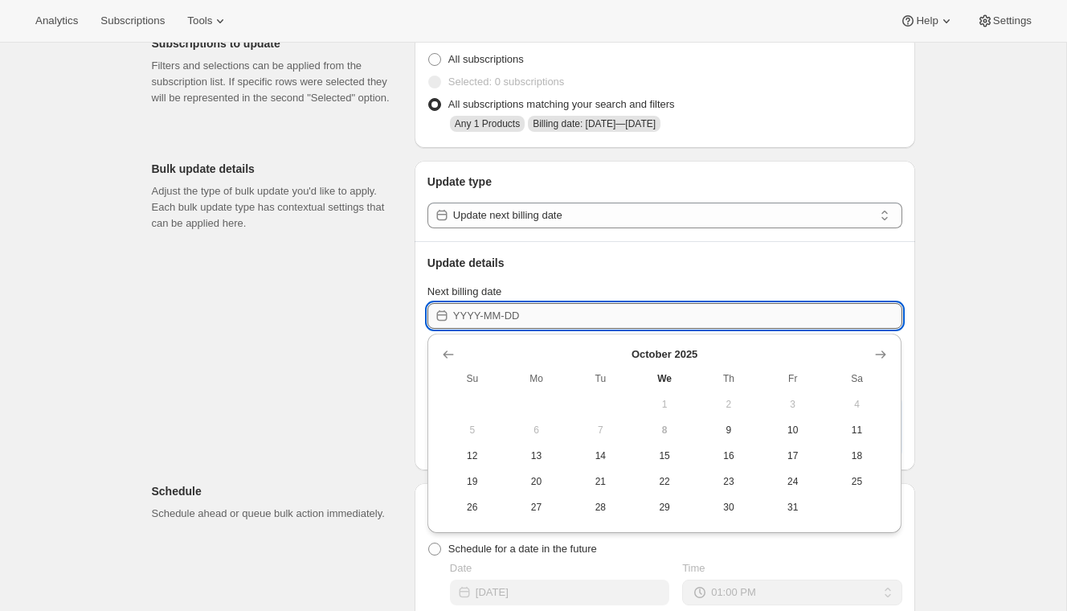
click at [518, 307] on input "Next billing date" at bounding box center [677, 316] width 449 height 26
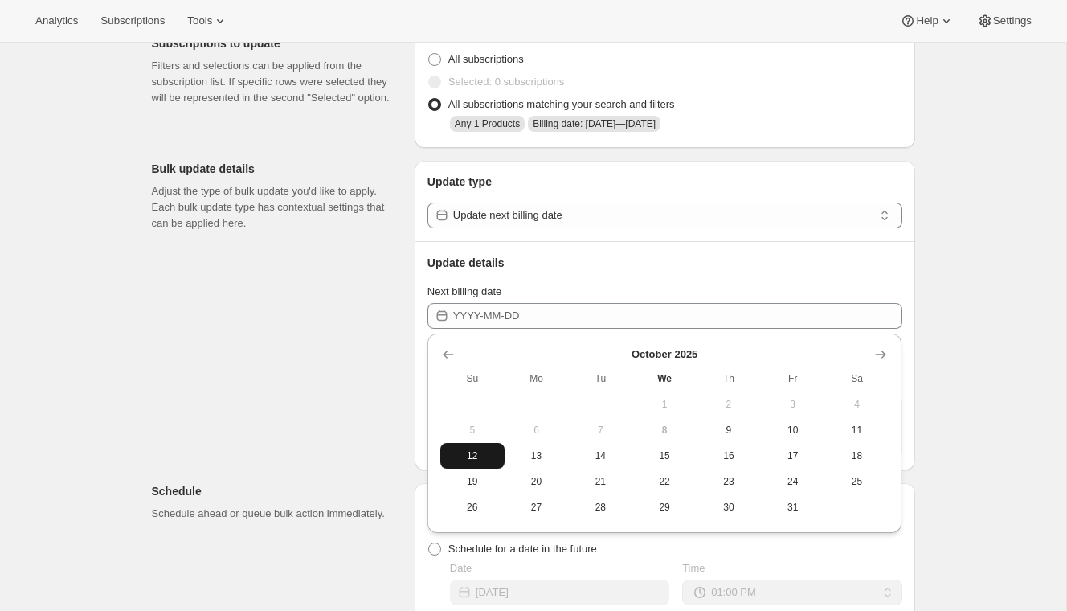
click at [477, 448] on button "12" at bounding box center [472, 456] width 64 height 26
type input "2025-10-12"
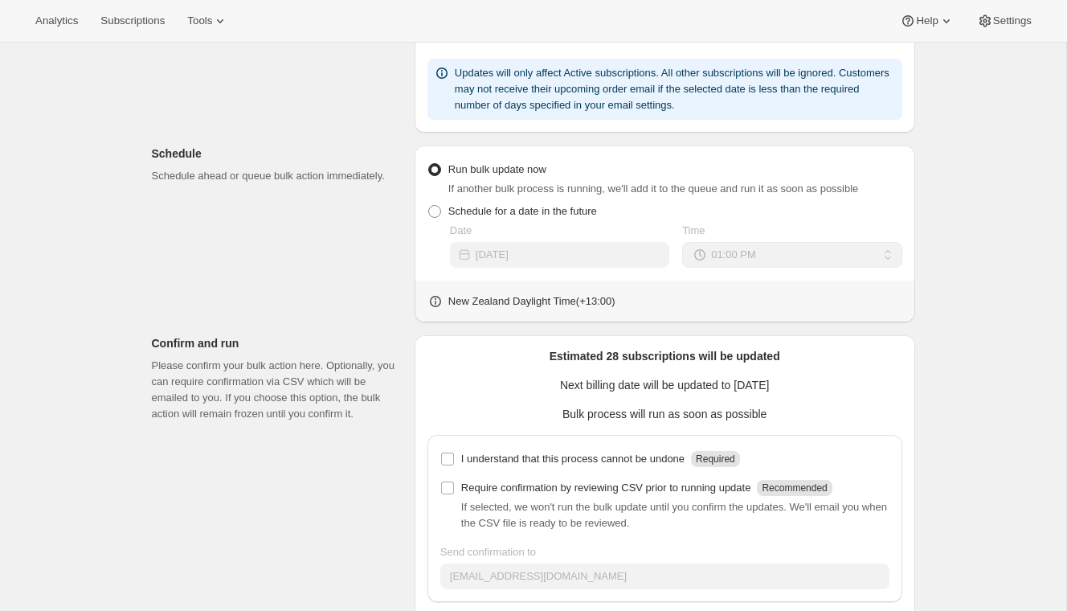
scroll to position [482, 0]
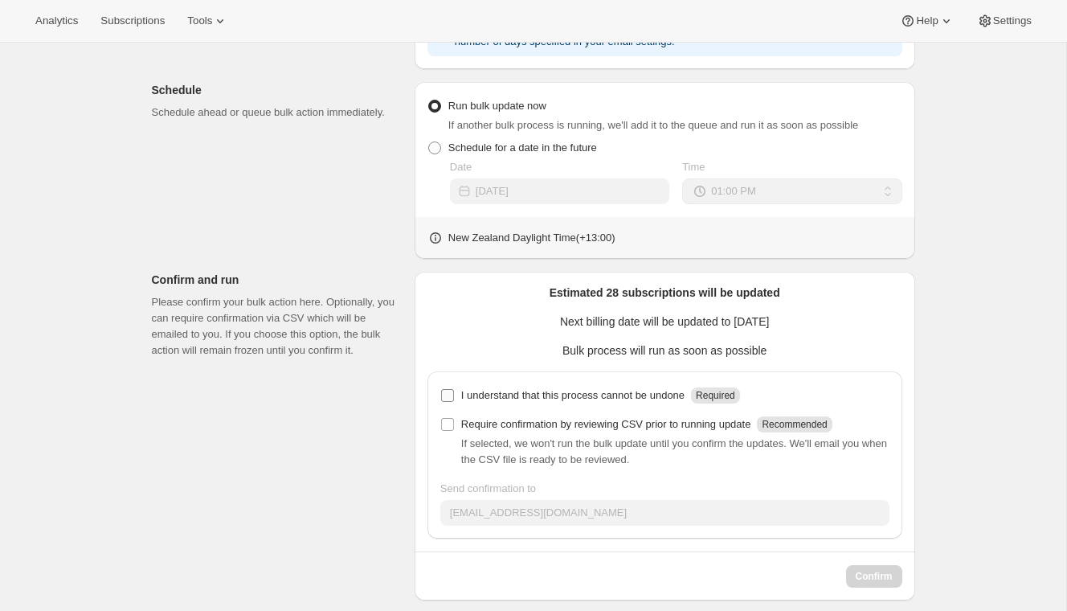
click at [485, 394] on p "I understand that this process cannot be undone" at bounding box center [572, 395] width 223 height 16
click at [454, 394] on input "I understand that this process cannot be undone Required" at bounding box center [447, 395] width 13 height 13
checkbox input "true"
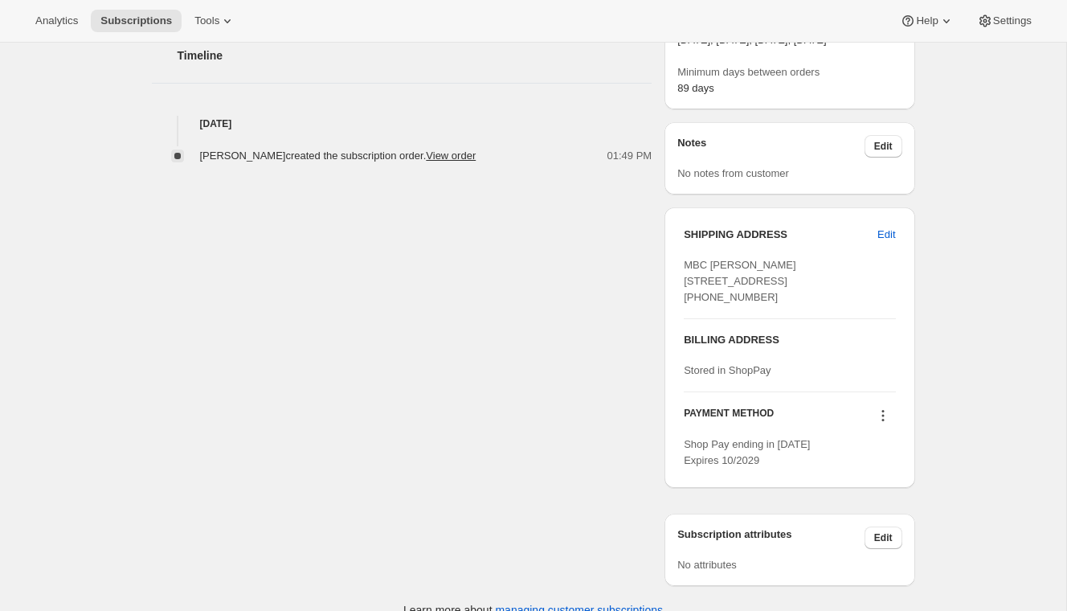
scroll to position [647, 0]
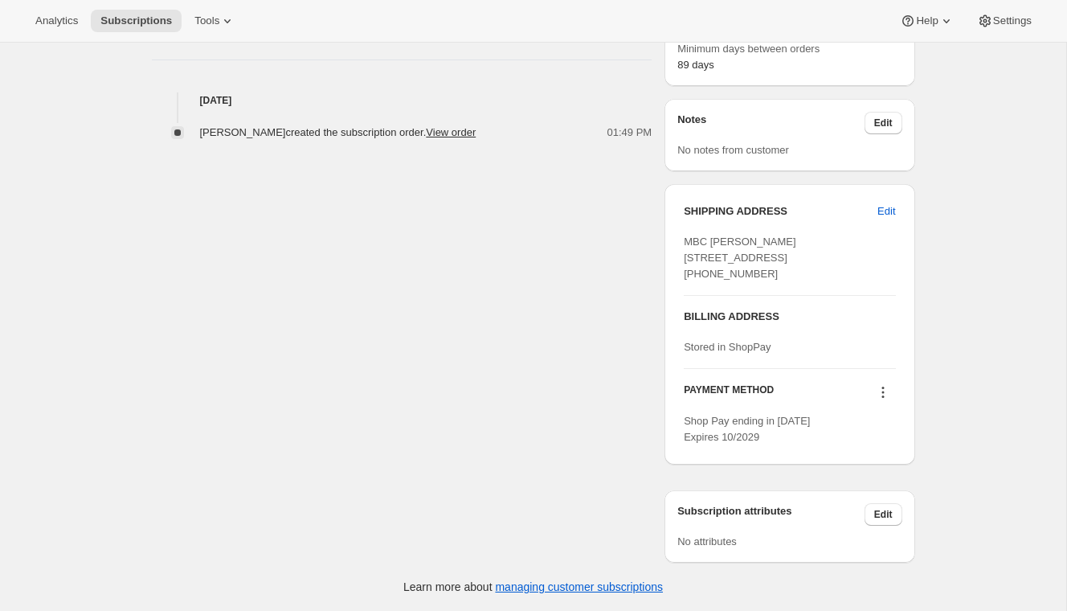
click at [881, 390] on icon at bounding box center [883, 392] width 16 height 16
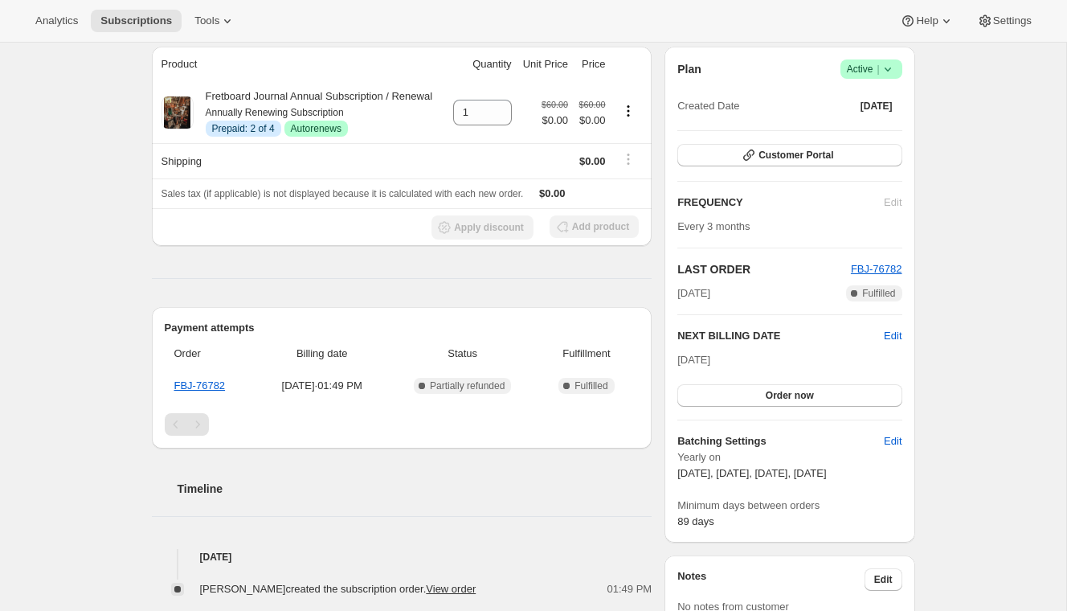
scroll to position [0, 0]
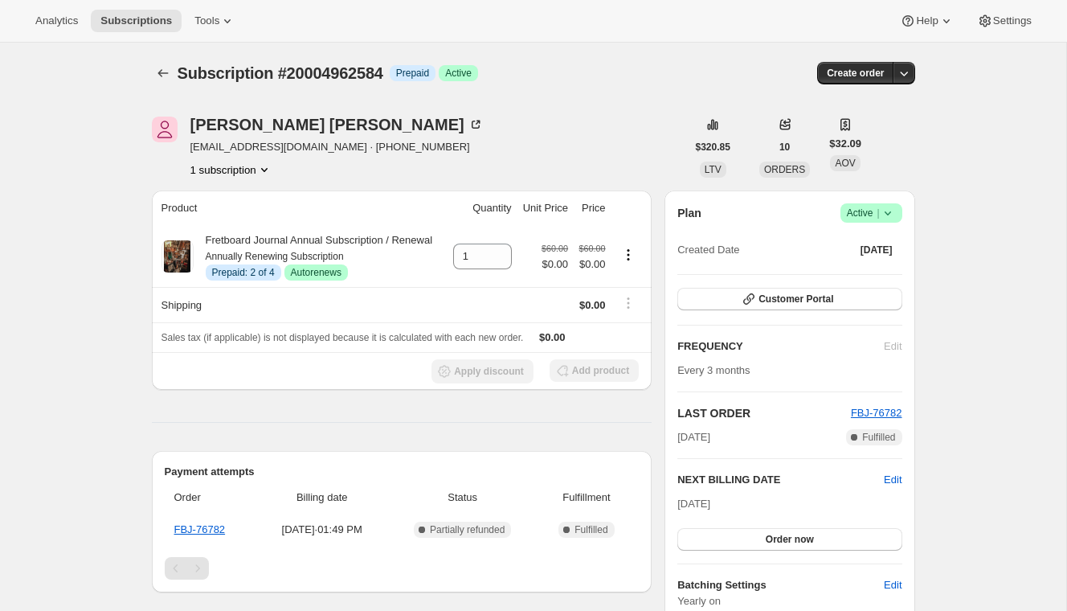
click at [887, 216] on icon at bounding box center [888, 213] width 16 height 16
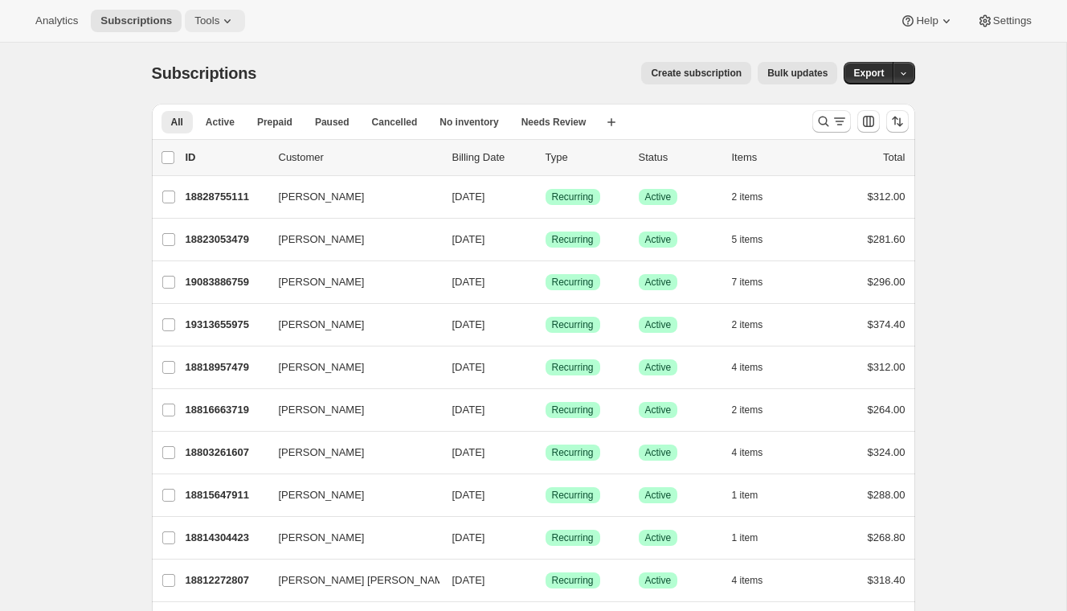
click at [230, 24] on icon at bounding box center [227, 21] width 16 height 16
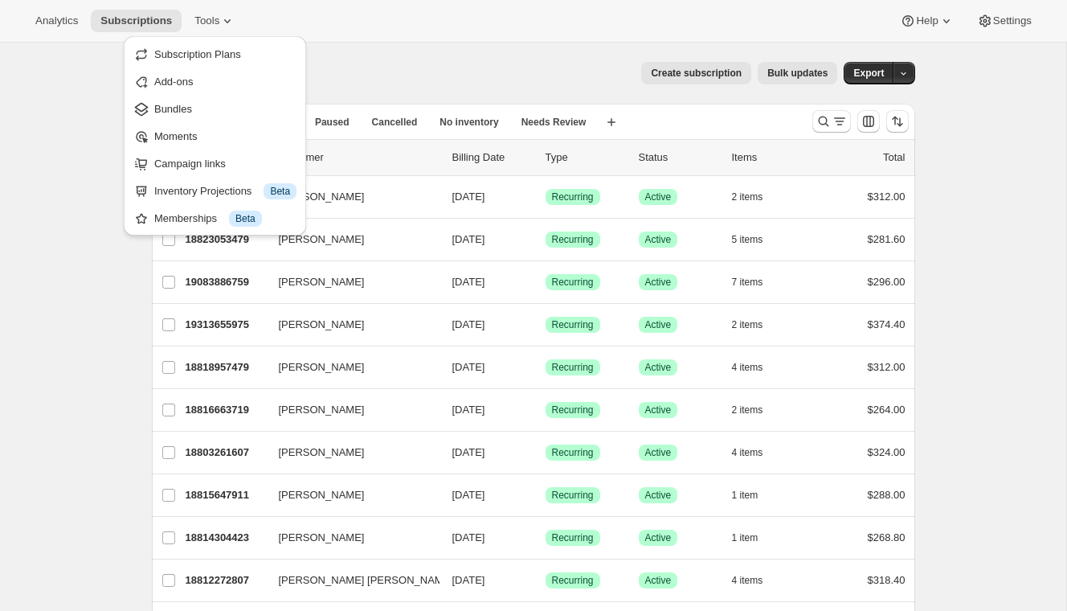
click at [451, 85] on div "Subscriptions. This page is ready Subscriptions Create subscription Bulk update…" at bounding box center [534, 73] width 764 height 61
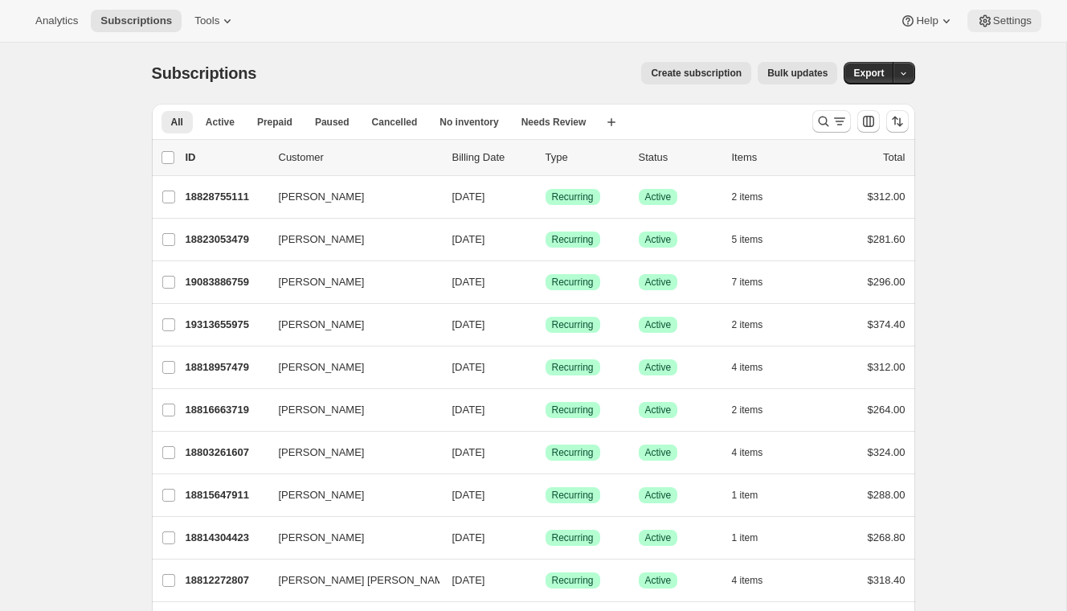
click at [1025, 15] on span "Settings" at bounding box center [1013, 20] width 39 height 13
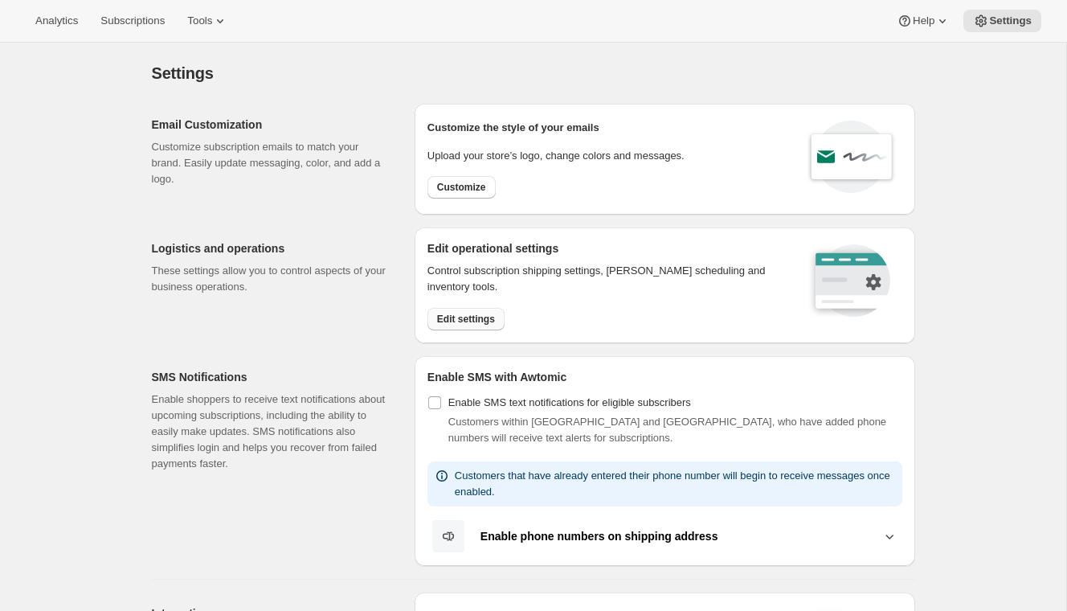
click at [471, 318] on span "Edit settings" at bounding box center [466, 319] width 58 height 13
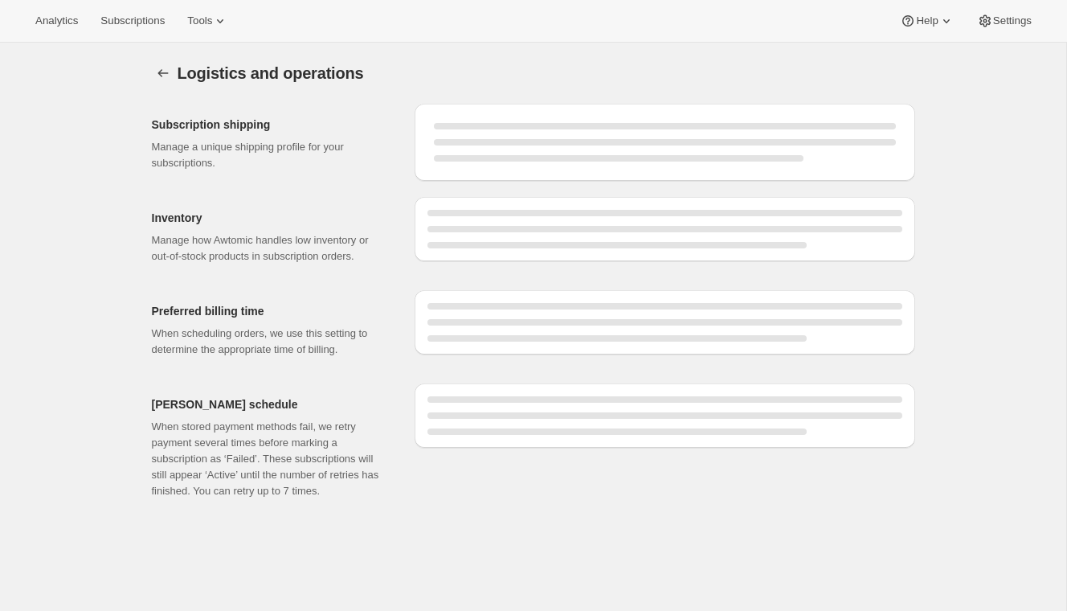
select select "DAY"
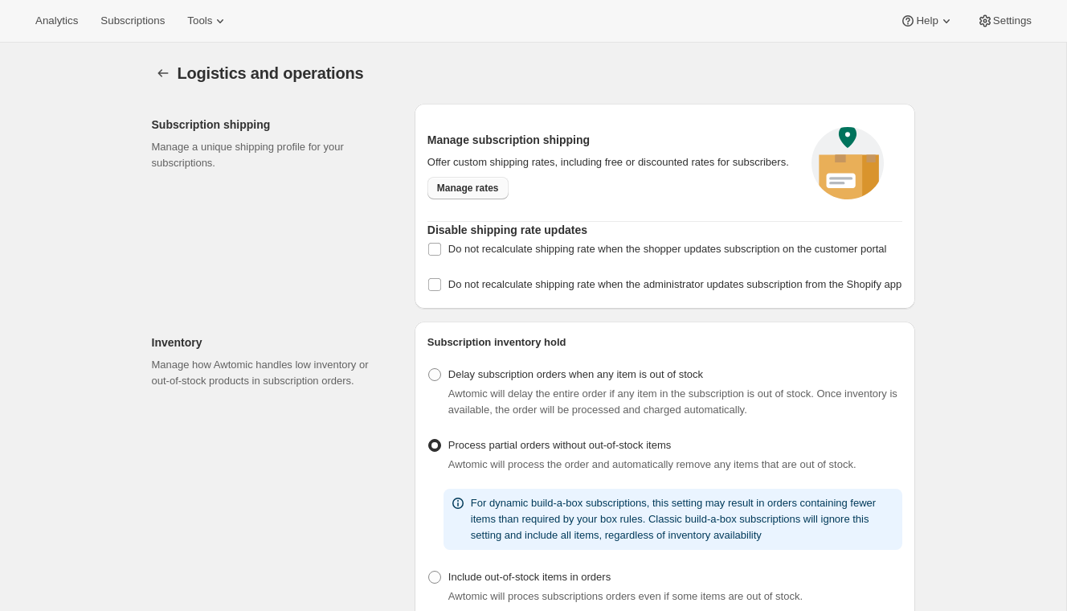
click at [478, 190] on span "Manage rates" at bounding box center [468, 188] width 62 height 13
